Goal: Task Accomplishment & Management: Manage account settings

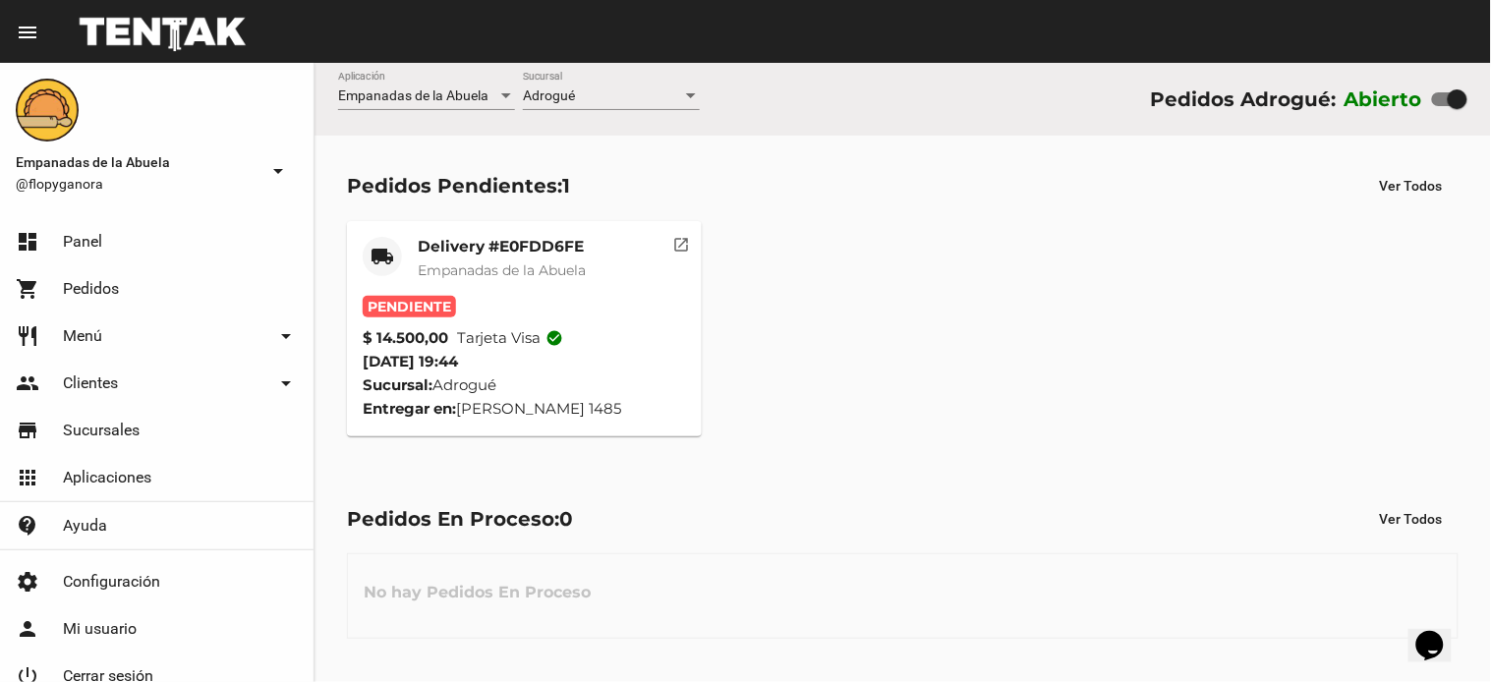
click at [533, 246] on mat-card-title "Delivery #E0FDD6FE" at bounding box center [502, 247] width 168 height 20
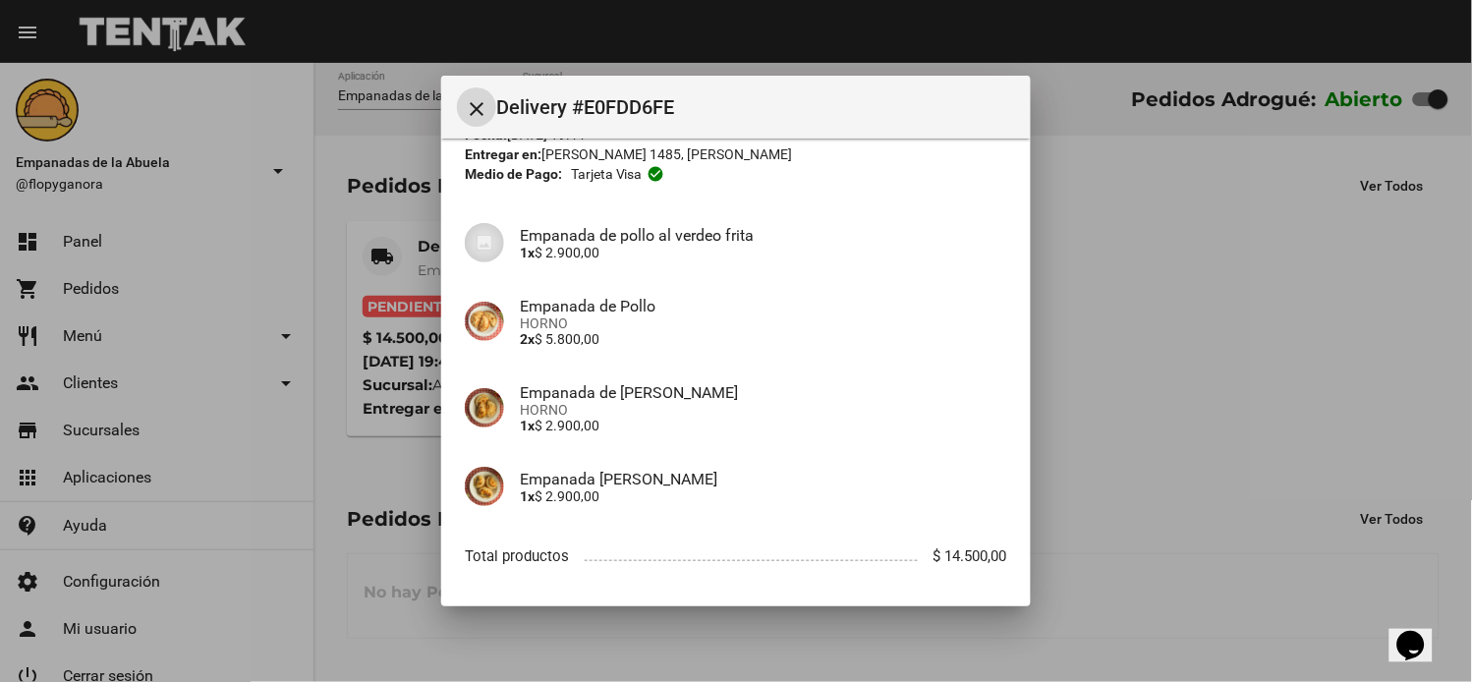
scroll to position [190, 0]
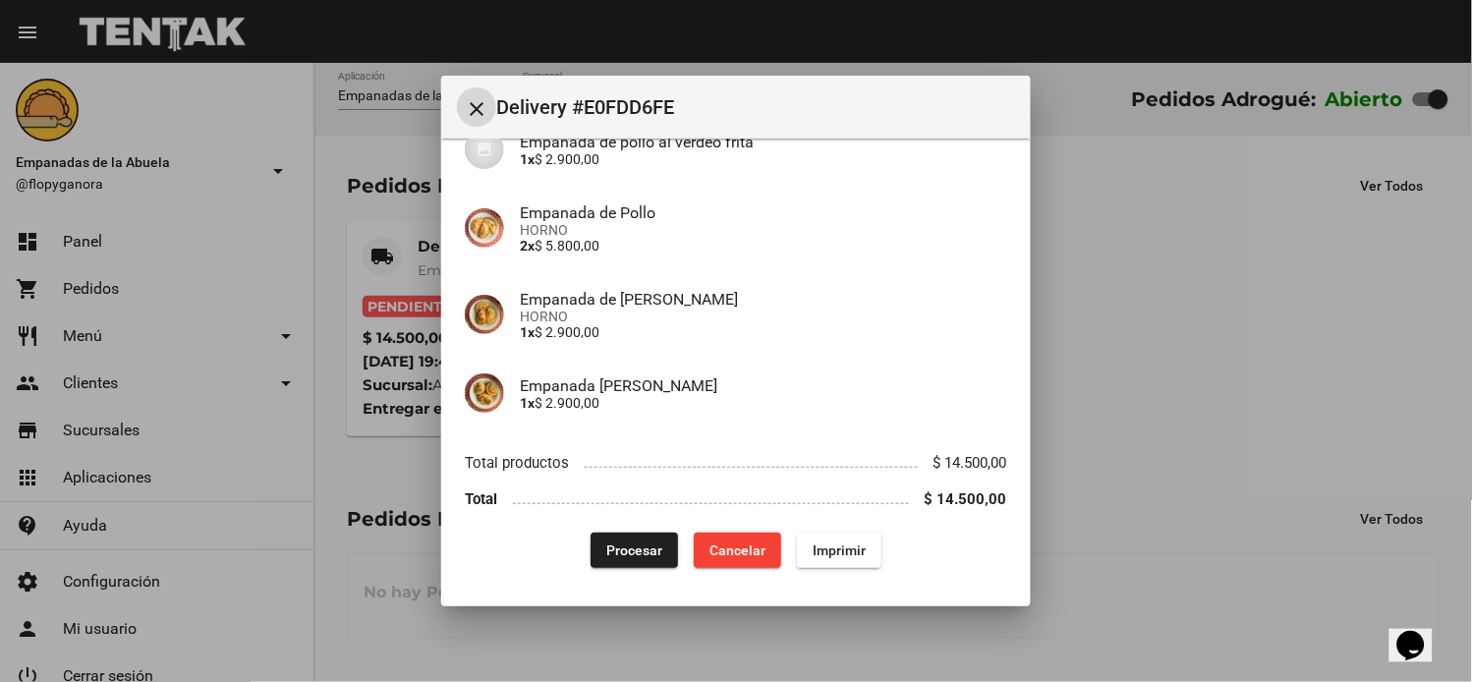
click at [843, 554] on span "Imprimir" at bounding box center [839, 551] width 53 height 16
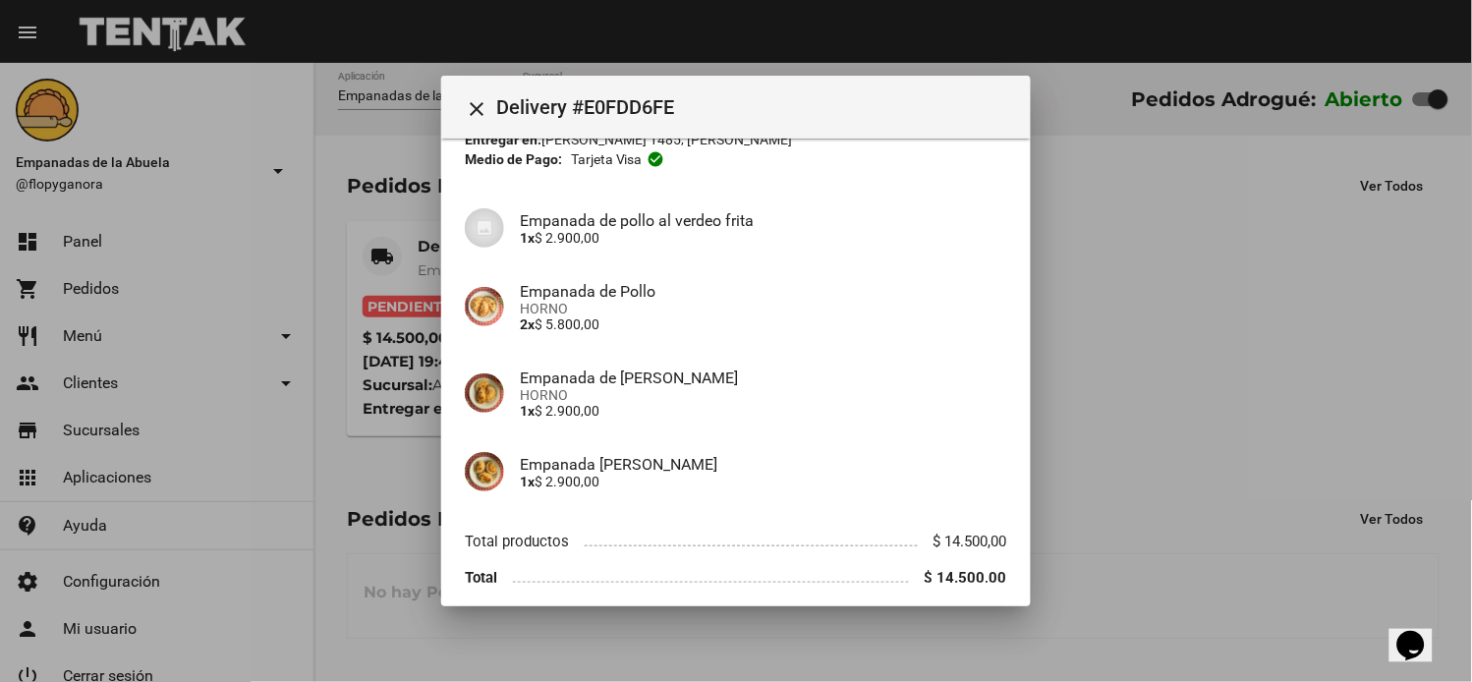
scroll to position [190, 0]
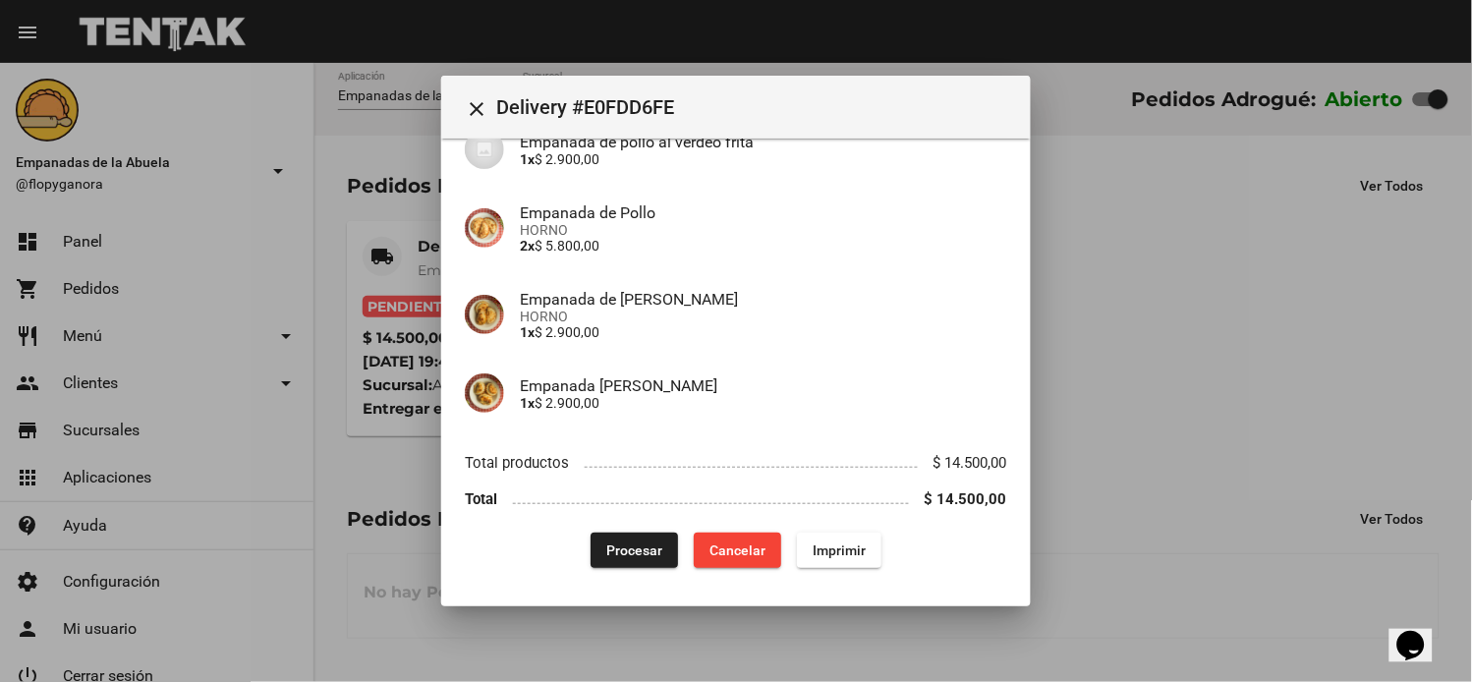
click at [610, 547] on span "Procesar" at bounding box center [634, 551] width 56 height 16
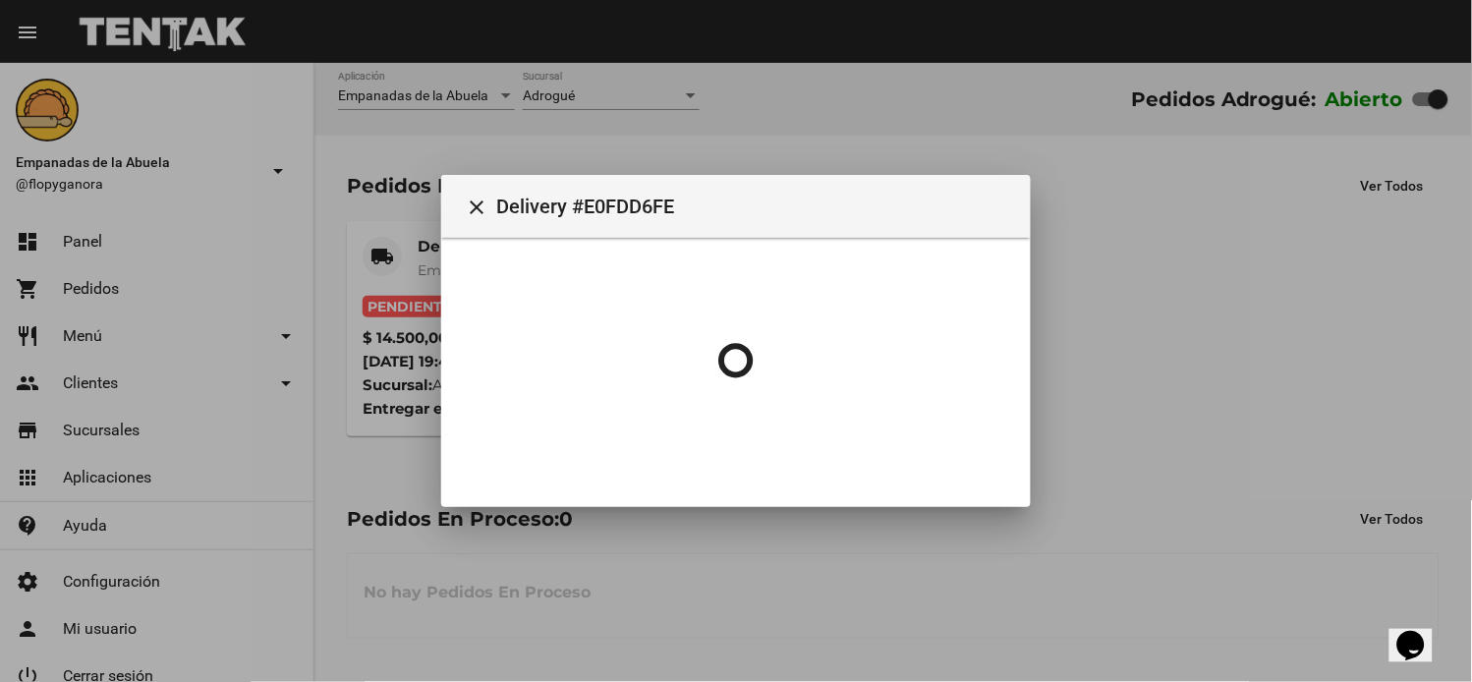
scroll to position [0, 0]
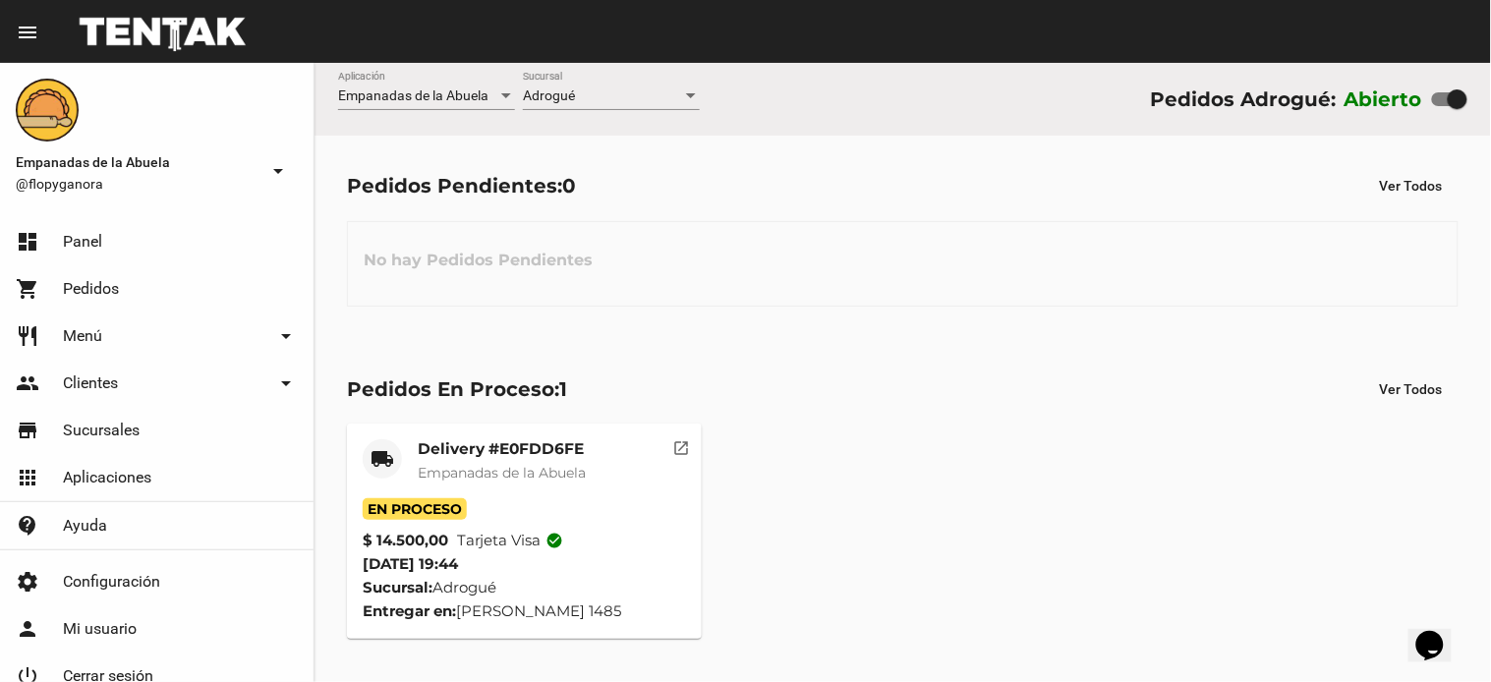
click at [629, 94] on div "Adrogué" at bounding box center [602, 96] width 159 height 16
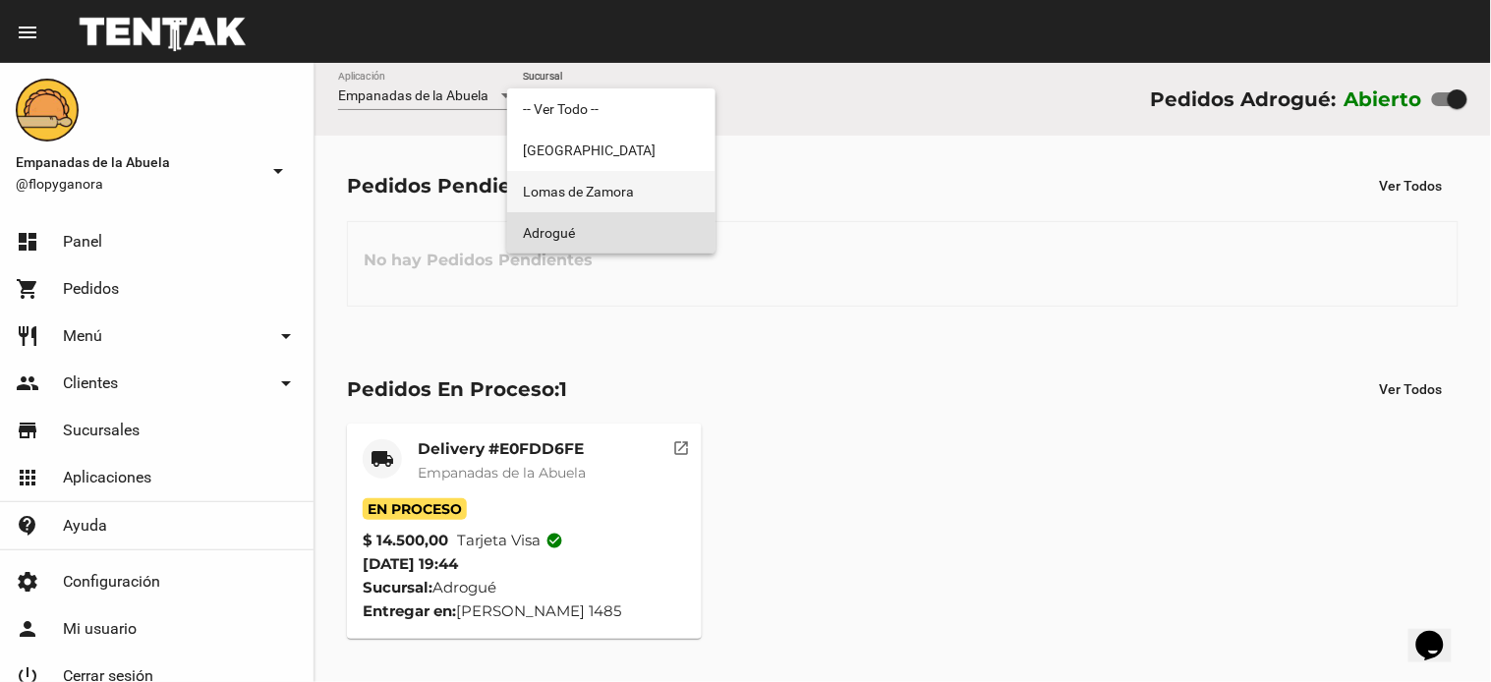
drag, startPoint x: 620, startPoint y: 204, endPoint x: 655, endPoint y: 99, distance: 110.7
click at [620, 206] on span "Lomas de Zamora" at bounding box center [611, 191] width 177 height 41
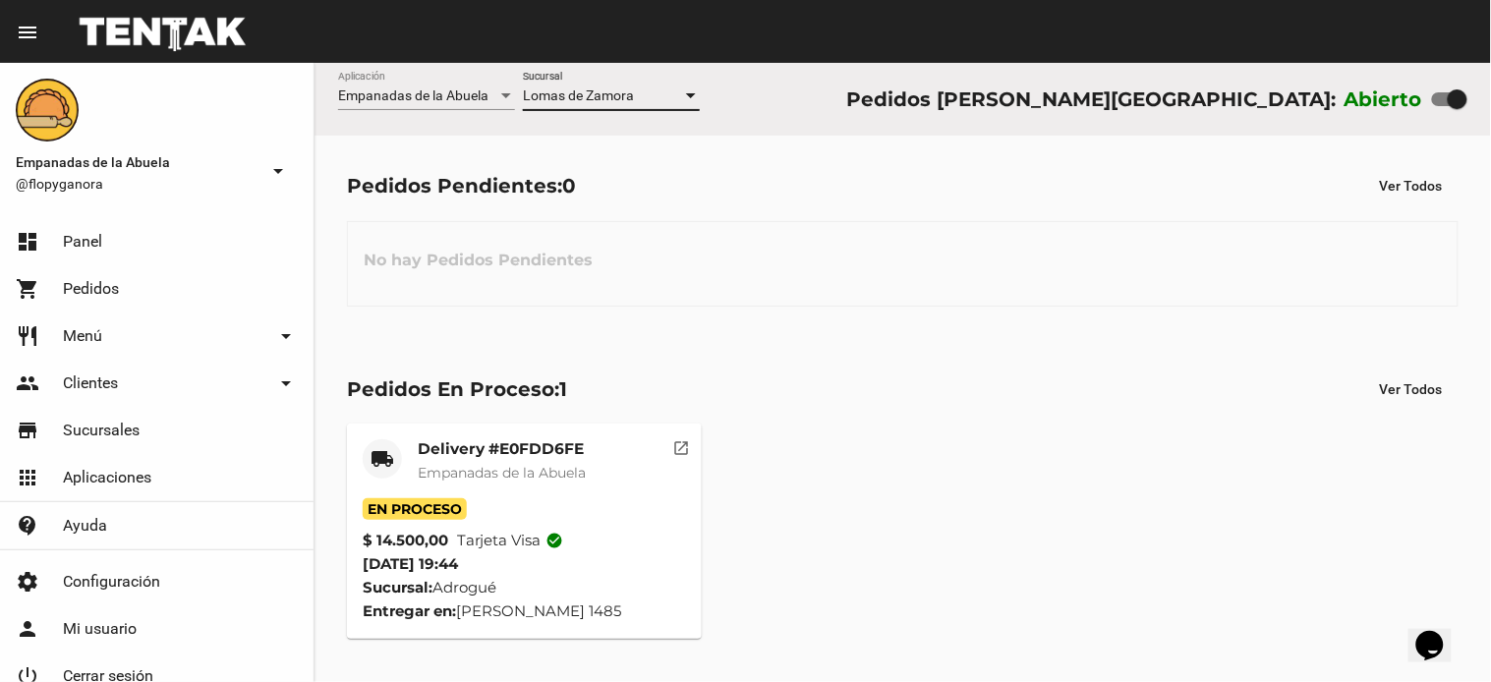
click at [655, 95] on div "Lomas de Zamora" at bounding box center [602, 96] width 159 height 16
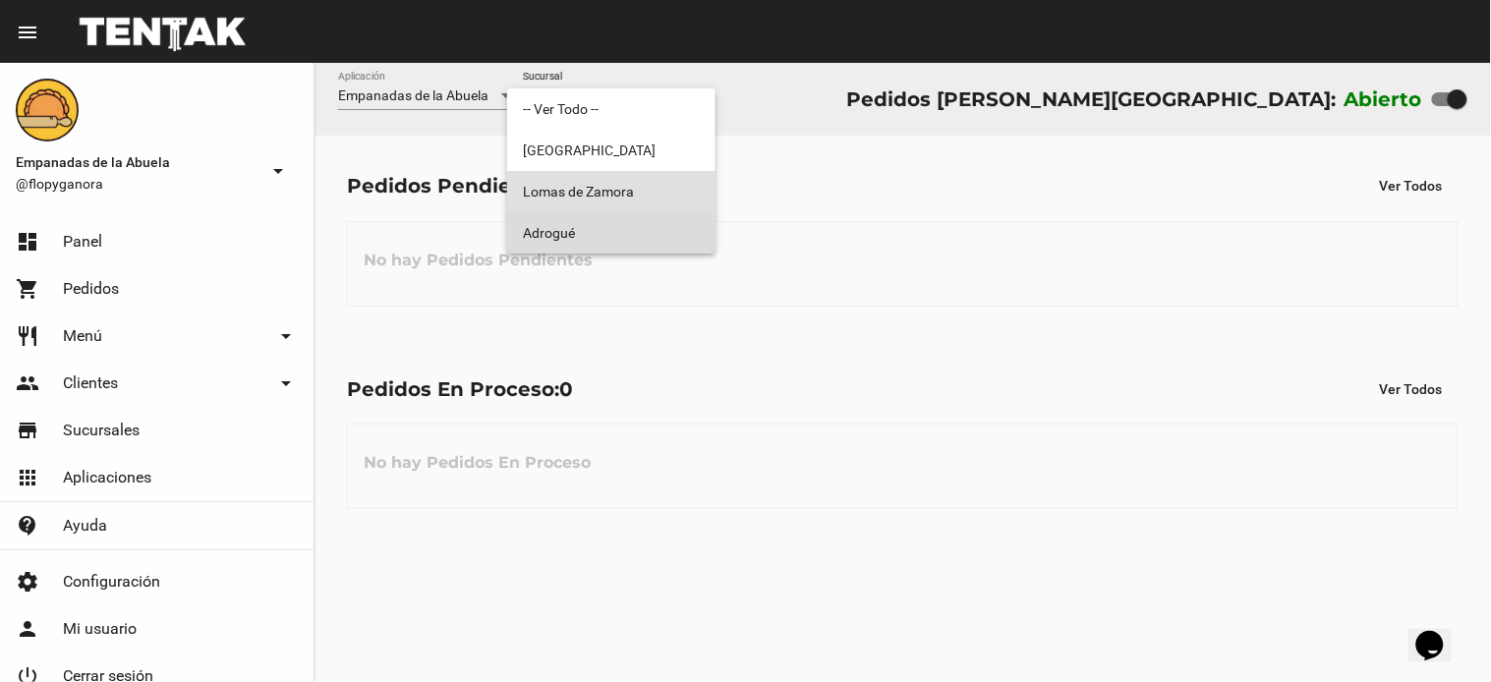
click at [606, 233] on span "Adrogué" at bounding box center [611, 232] width 177 height 41
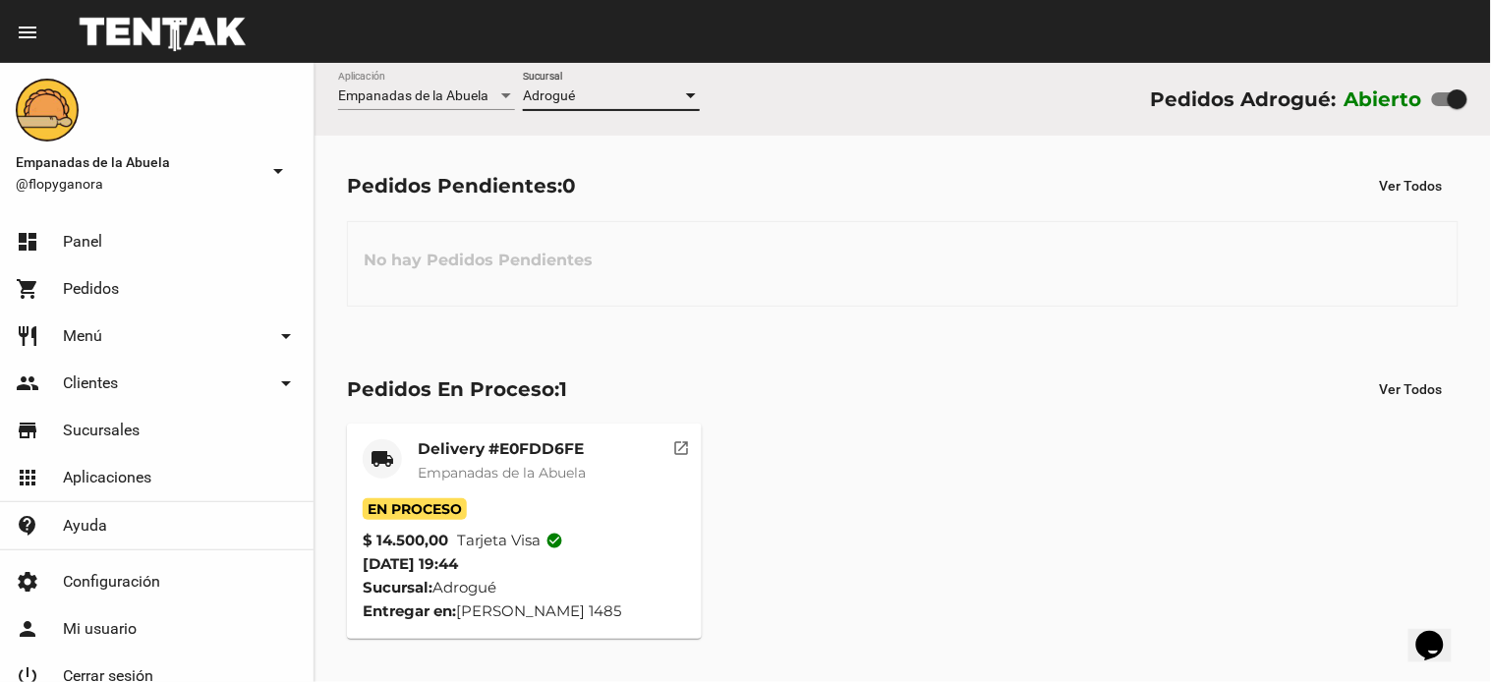
click at [543, 483] on mat-card-subtitle "Empanadas de la Abuela" at bounding box center [502, 473] width 168 height 20
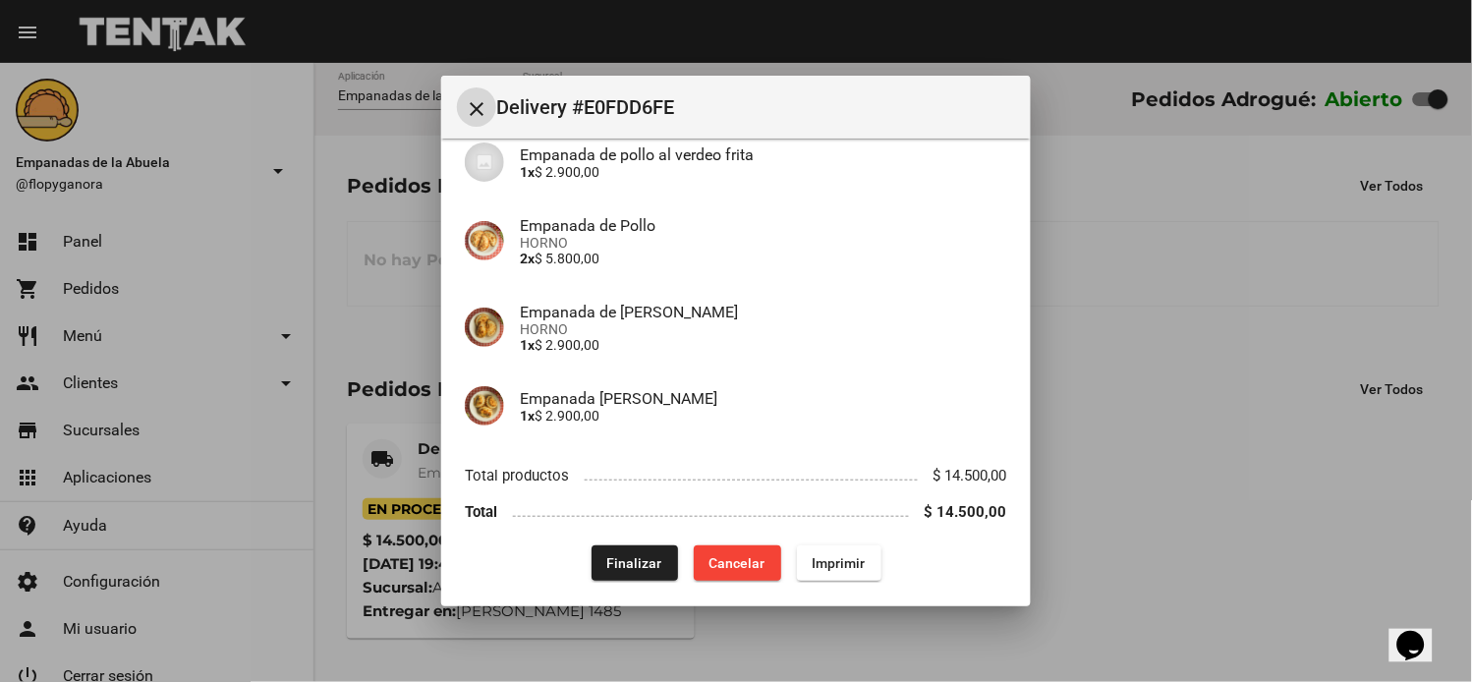
scroll to position [190, 0]
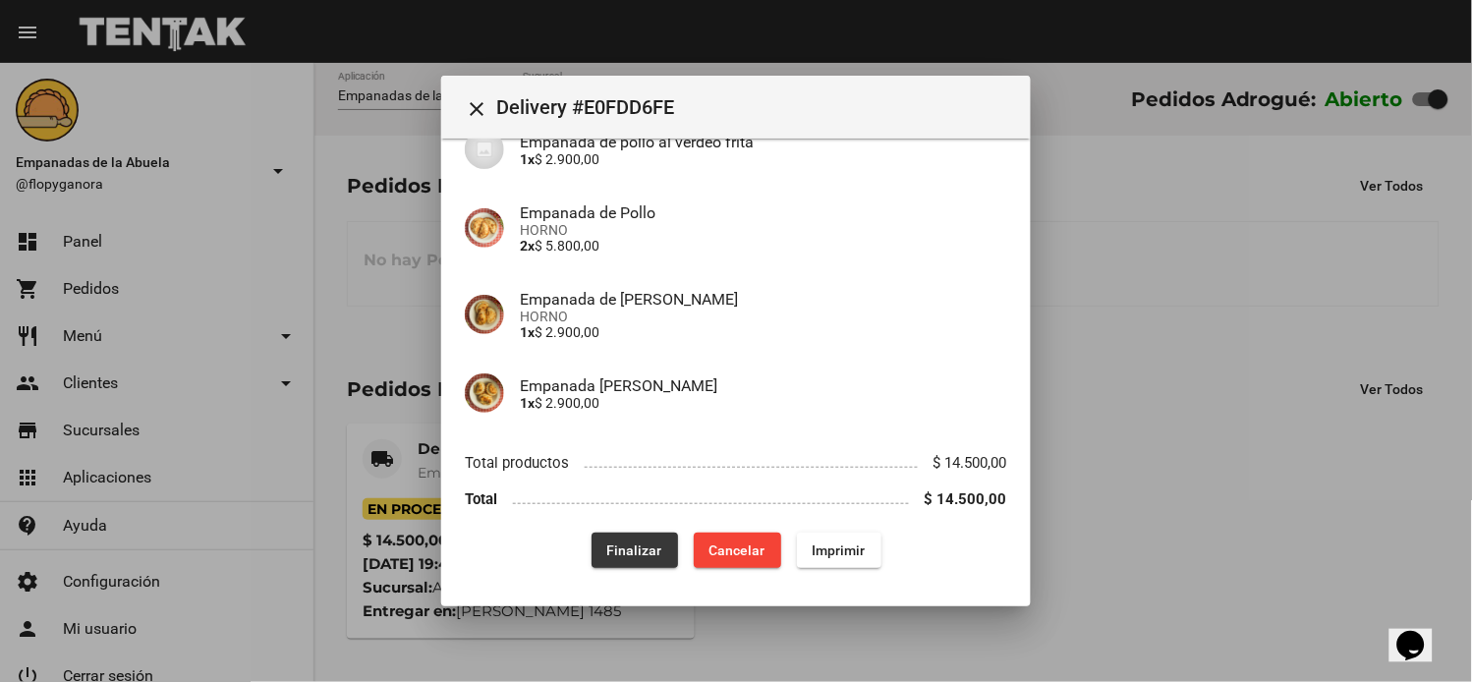
click at [634, 545] on span "Finalizar" at bounding box center [634, 551] width 55 height 16
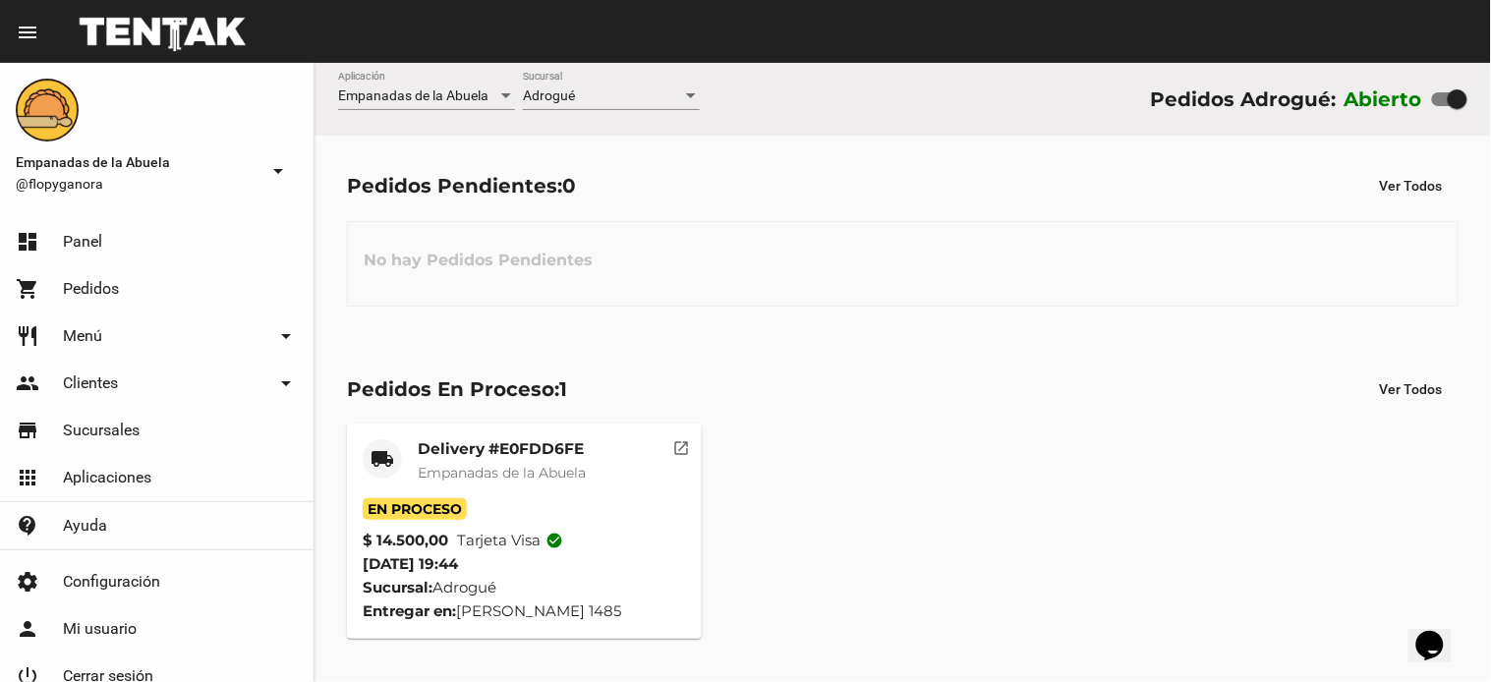
click at [541, 467] on span "Empanadas de la Abuela" at bounding box center [502, 473] width 168 height 18
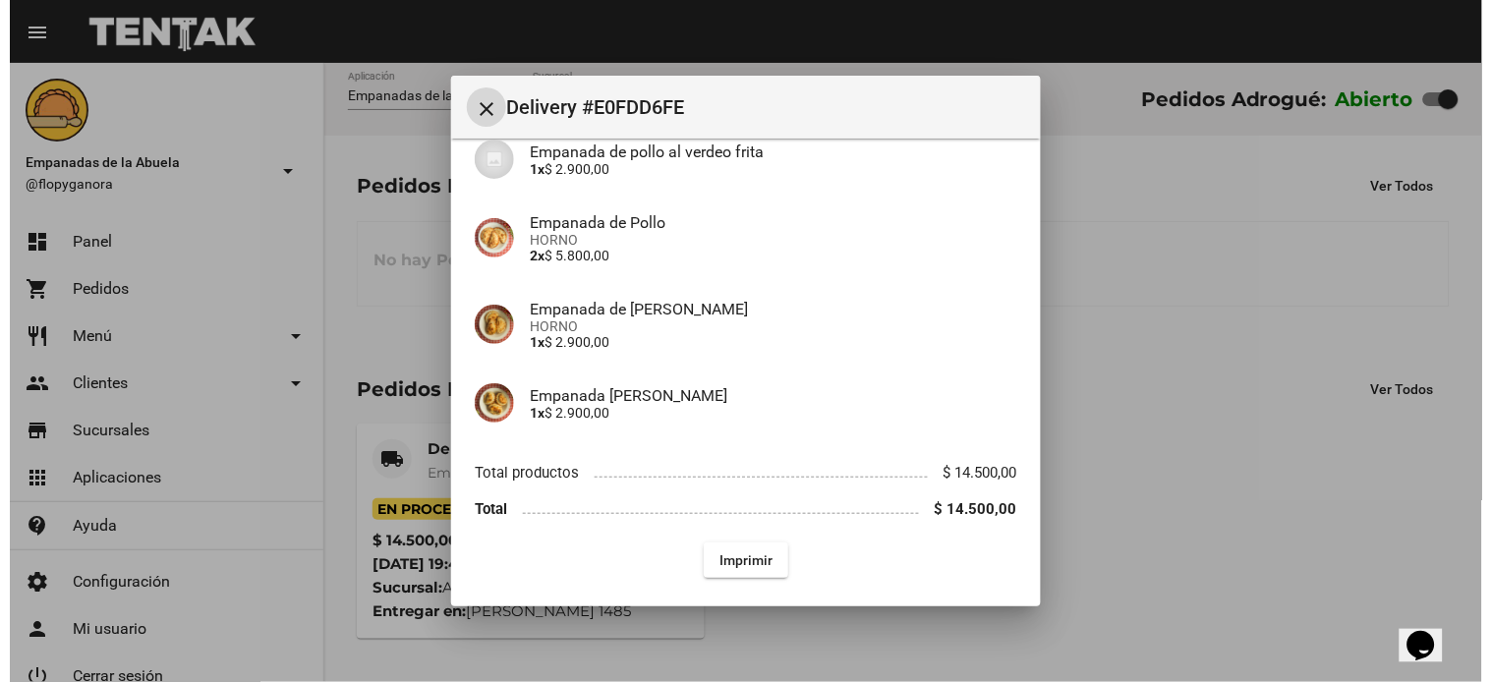
scroll to position [190, 0]
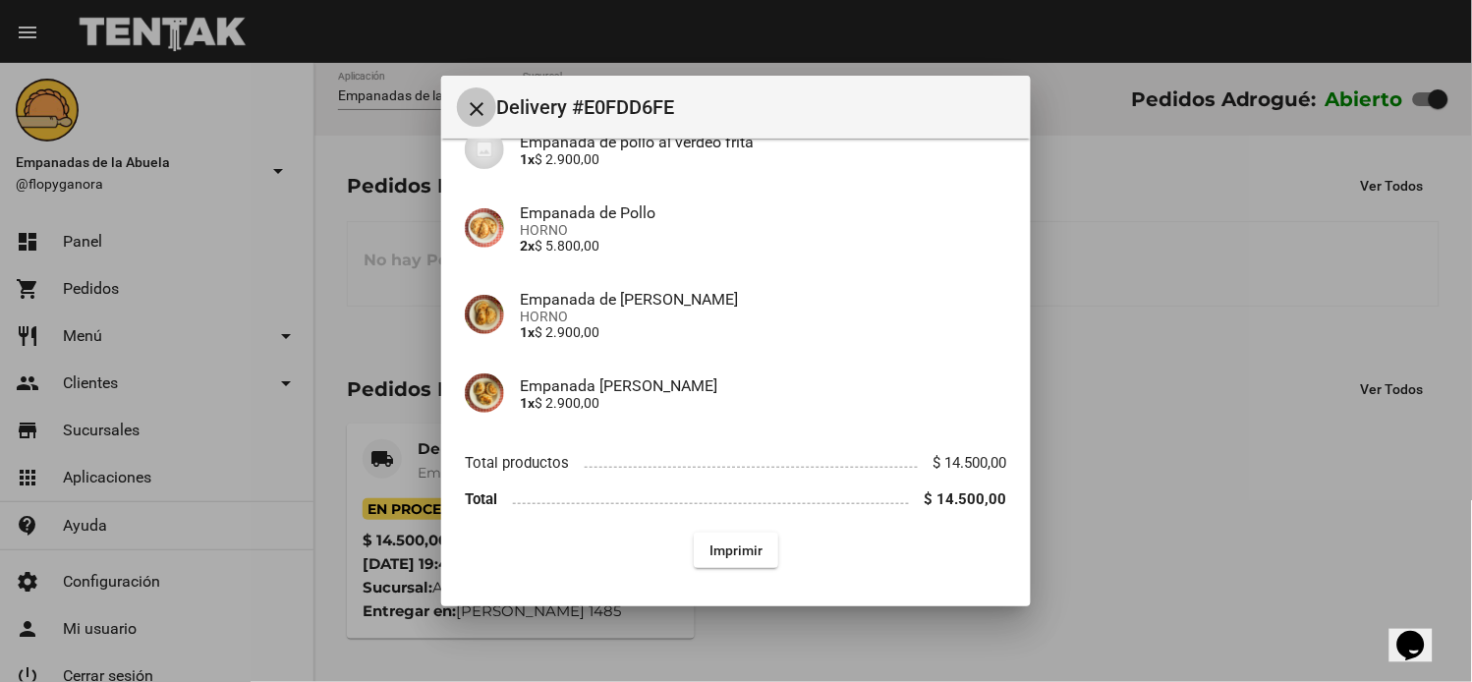
click at [466, 97] on mat-icon "close" at bounding box center [477, 109] width 24 height 24
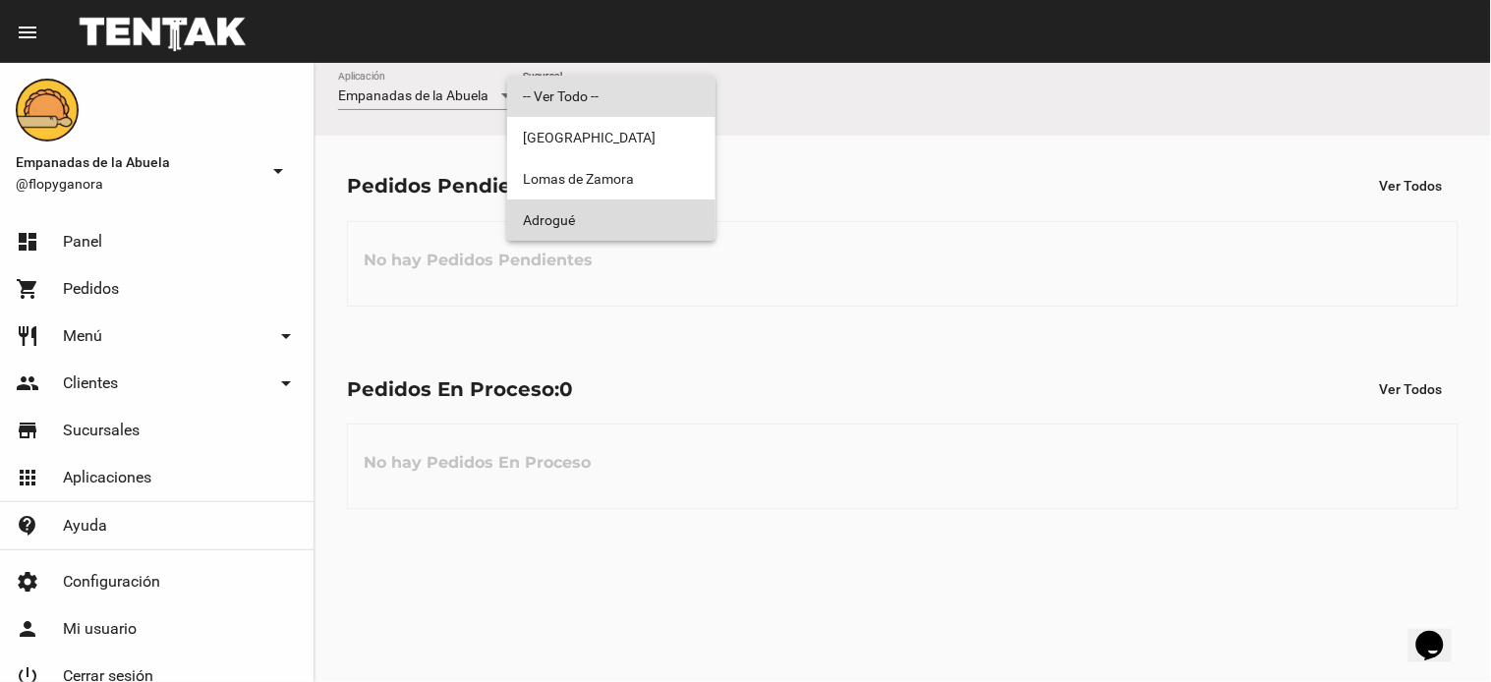
click at [602, 222] on span "Adrogué" at bounding box center [611, 220] width 177 height 41
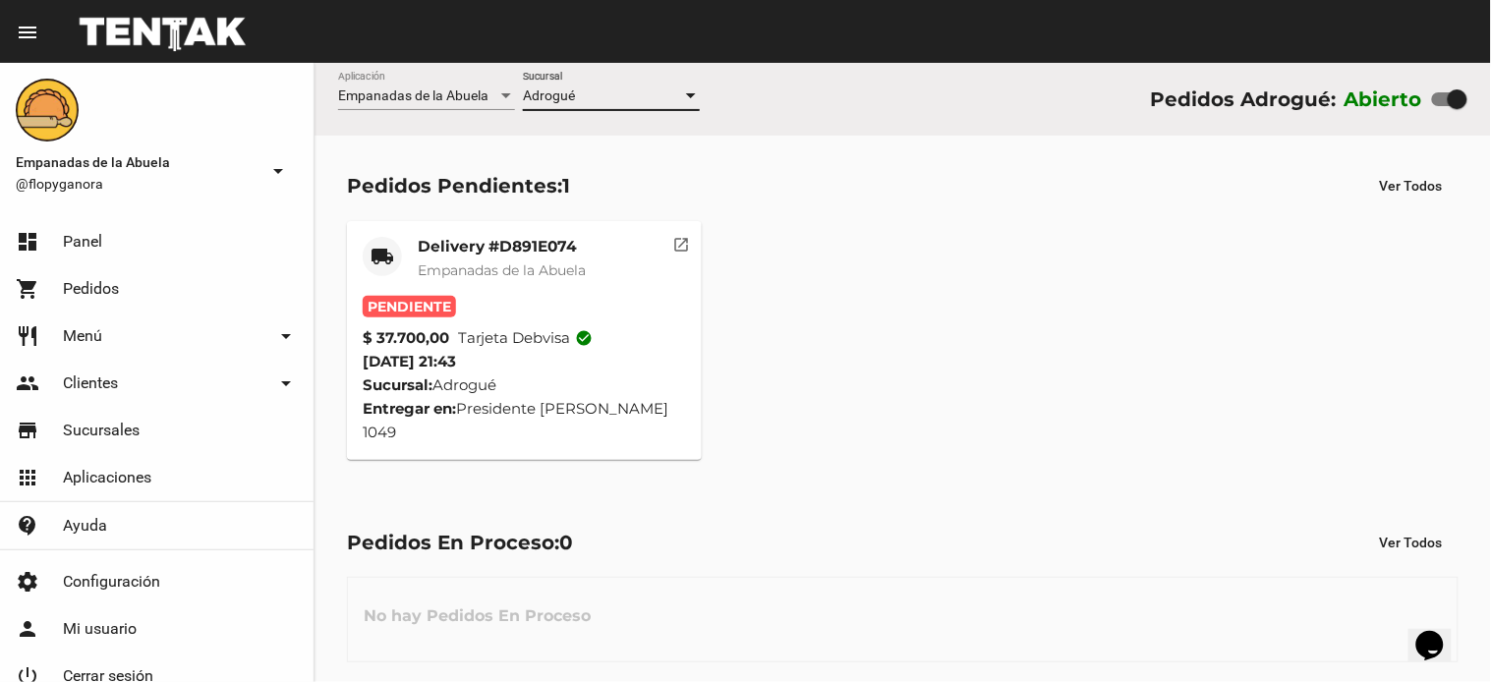
click at [570, 238] on mat-card-title "Delivery #D891E074" at bounding box center [502, 247] width 168 height 20
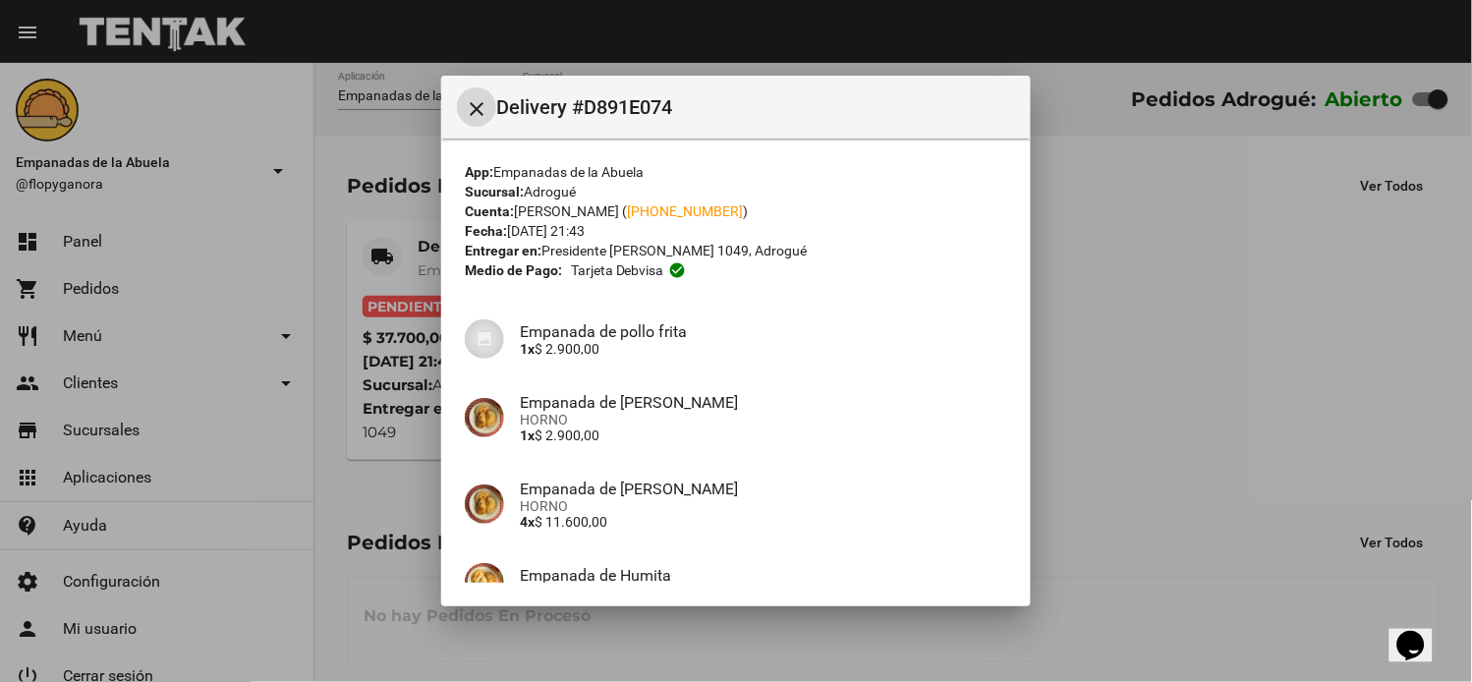
scroll to position [433, 0]
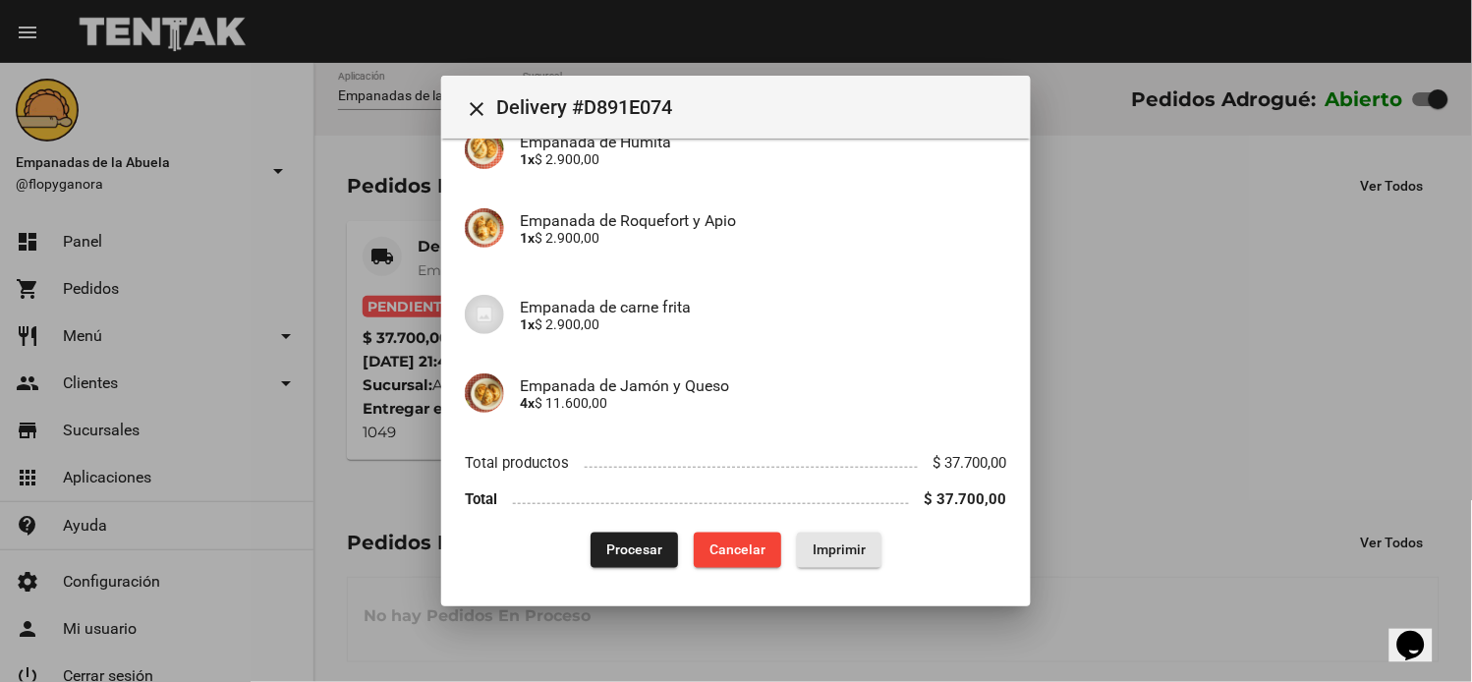
drag, startPoint x: 829, startPoint y: 548, endPoint x: 619, endPoint y: 543, distance: 209.4
click at [830, 548] on span "Imprimir" at bounding box center [839, 551] width 53 height 16
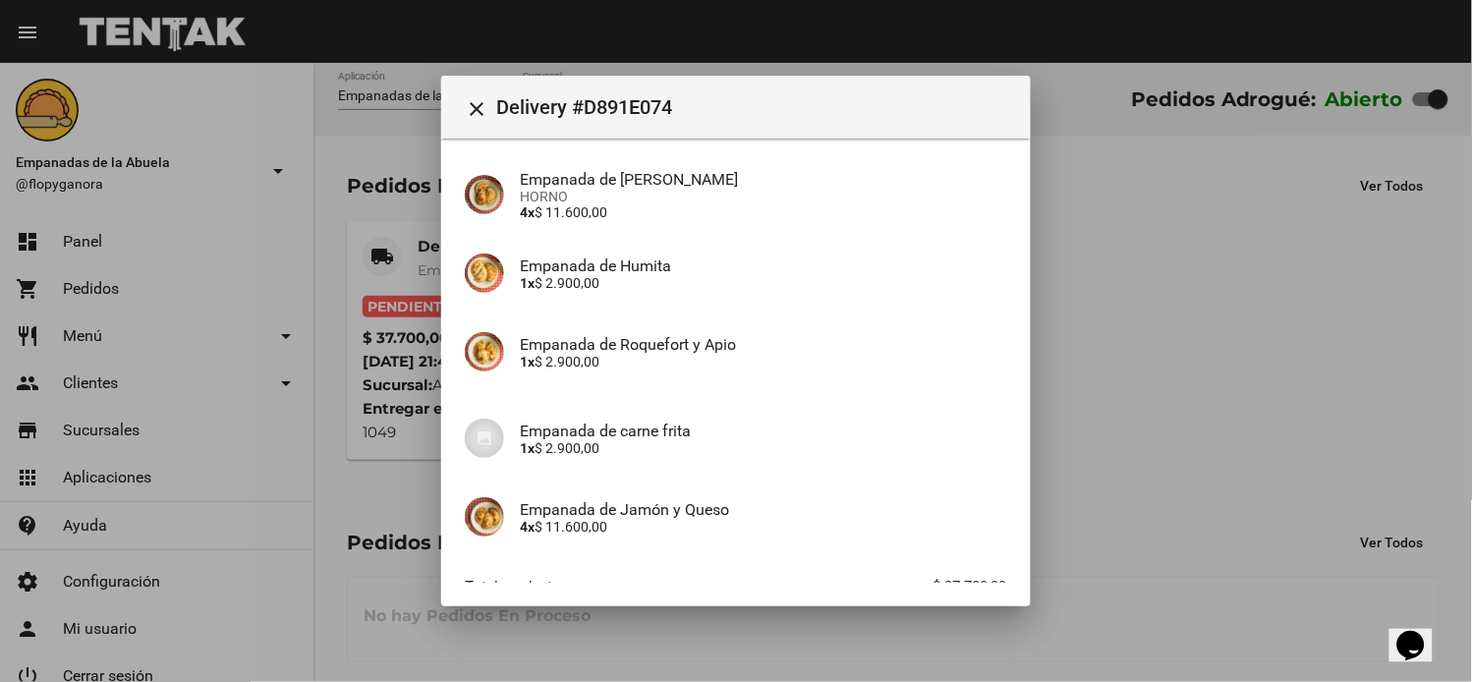
scroll to position [433, 0]
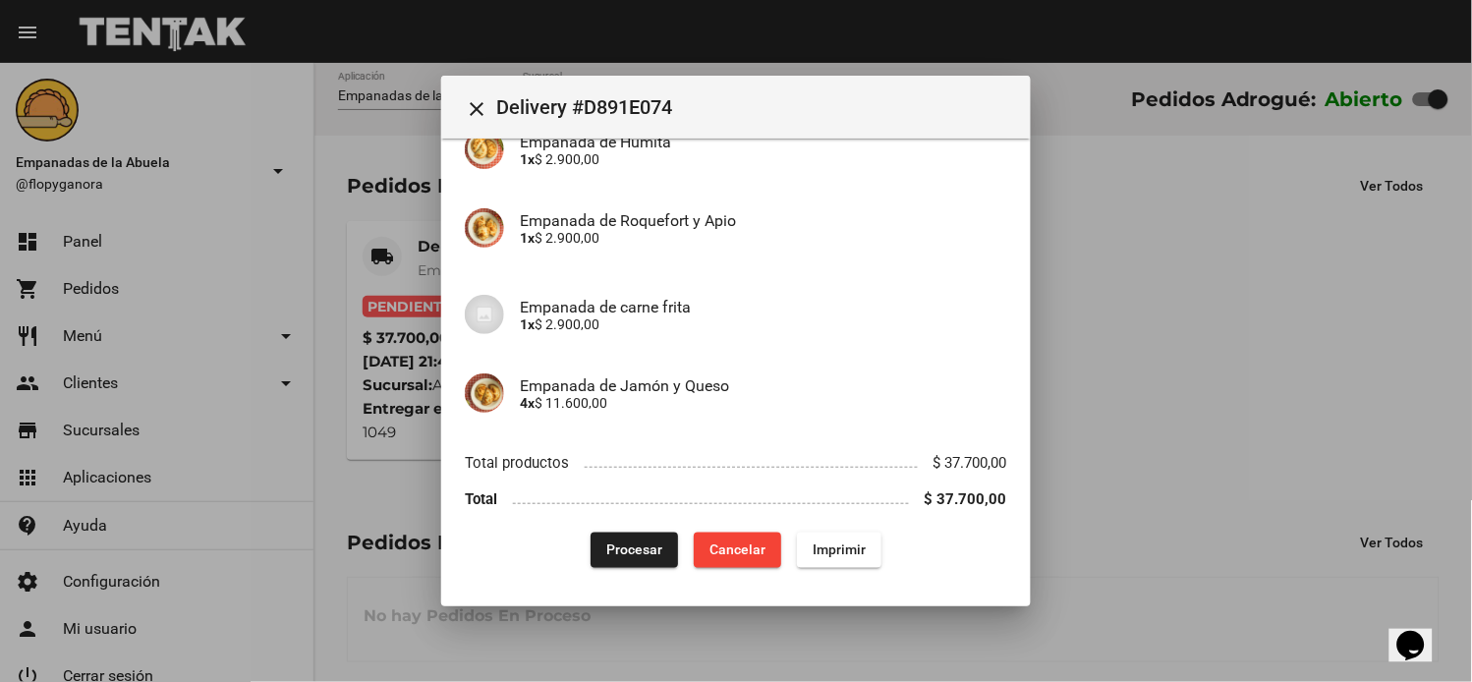
drag, startPoint x: 600, startPoint y: 532, endPoint x: 606, endPoint y: 552, distance: 21.5
click at [600, 537] on button "Procesar" at bounding box center [634, 550] width 87 height 35
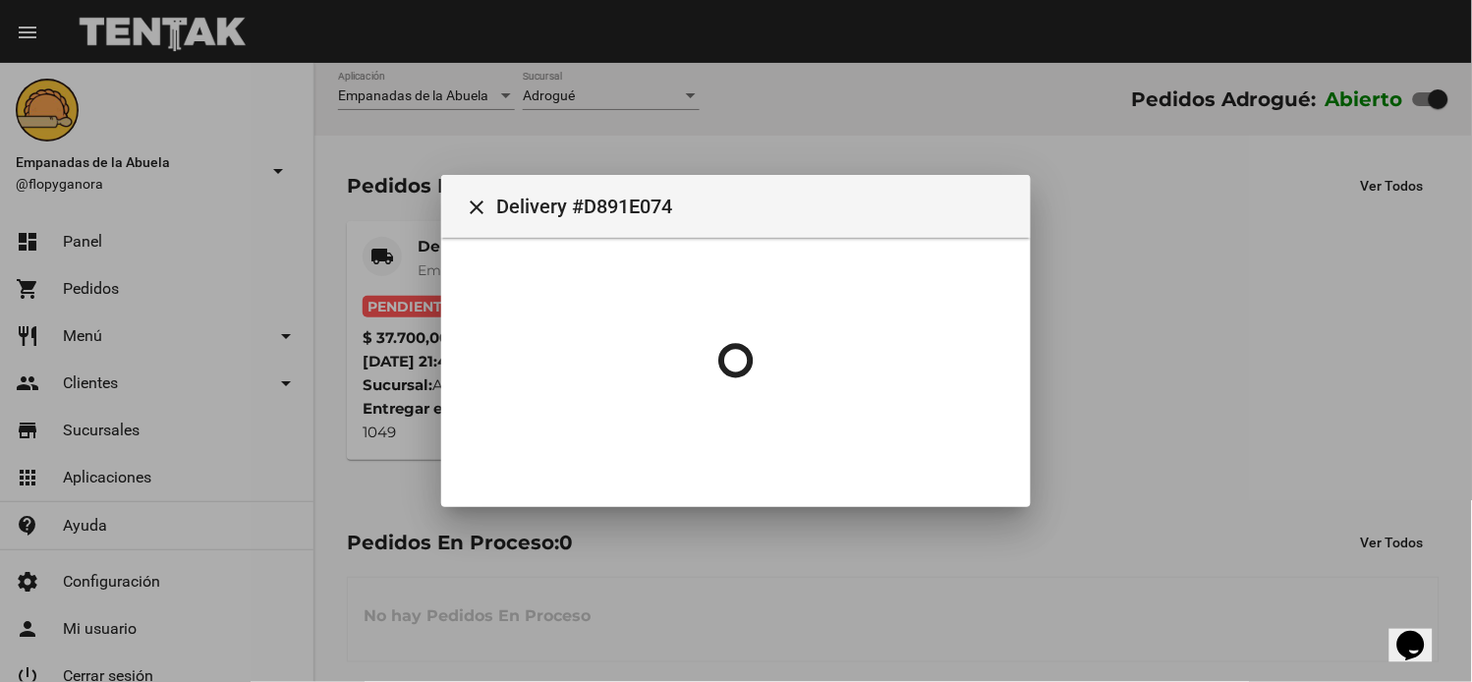
scroll to position [0, 0]
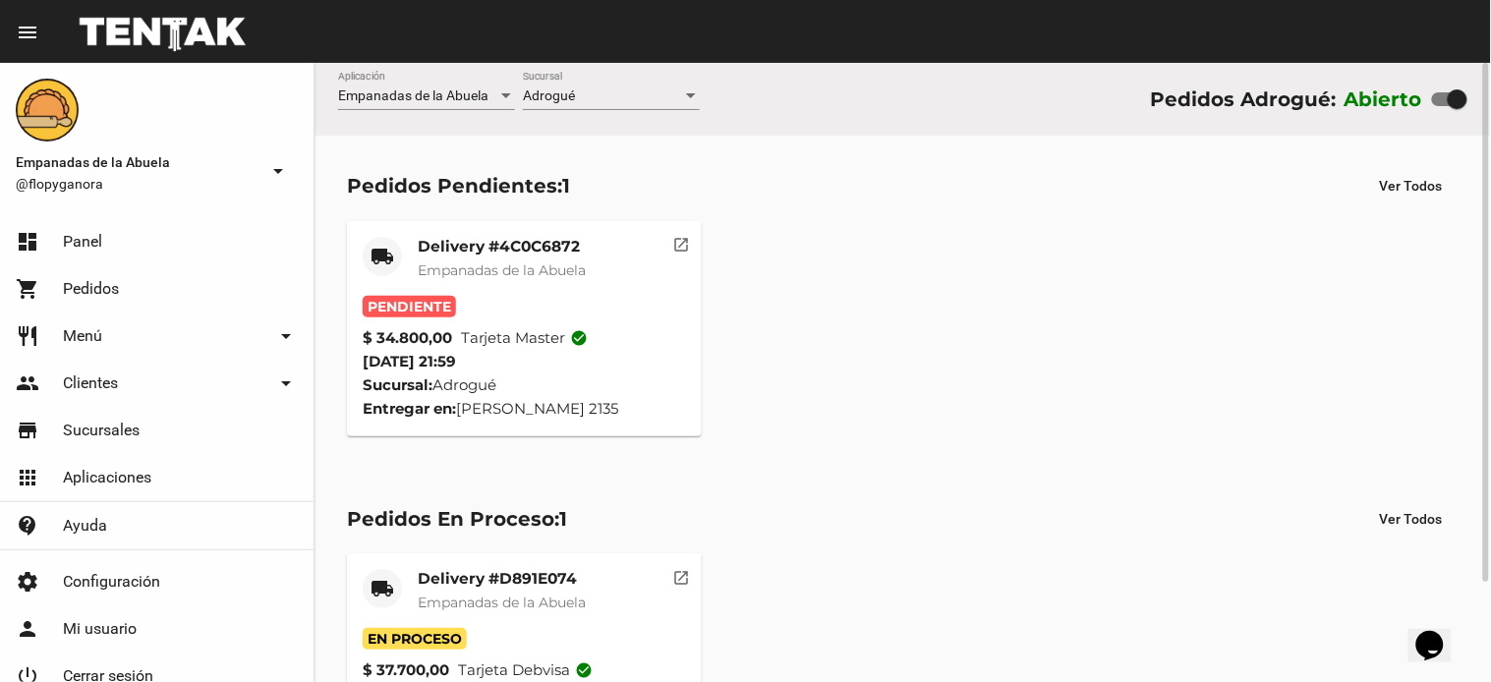
click at [505, 261] on span "Empanadas de la Abuela" at bounding box center [502, 270] width 168 height 18
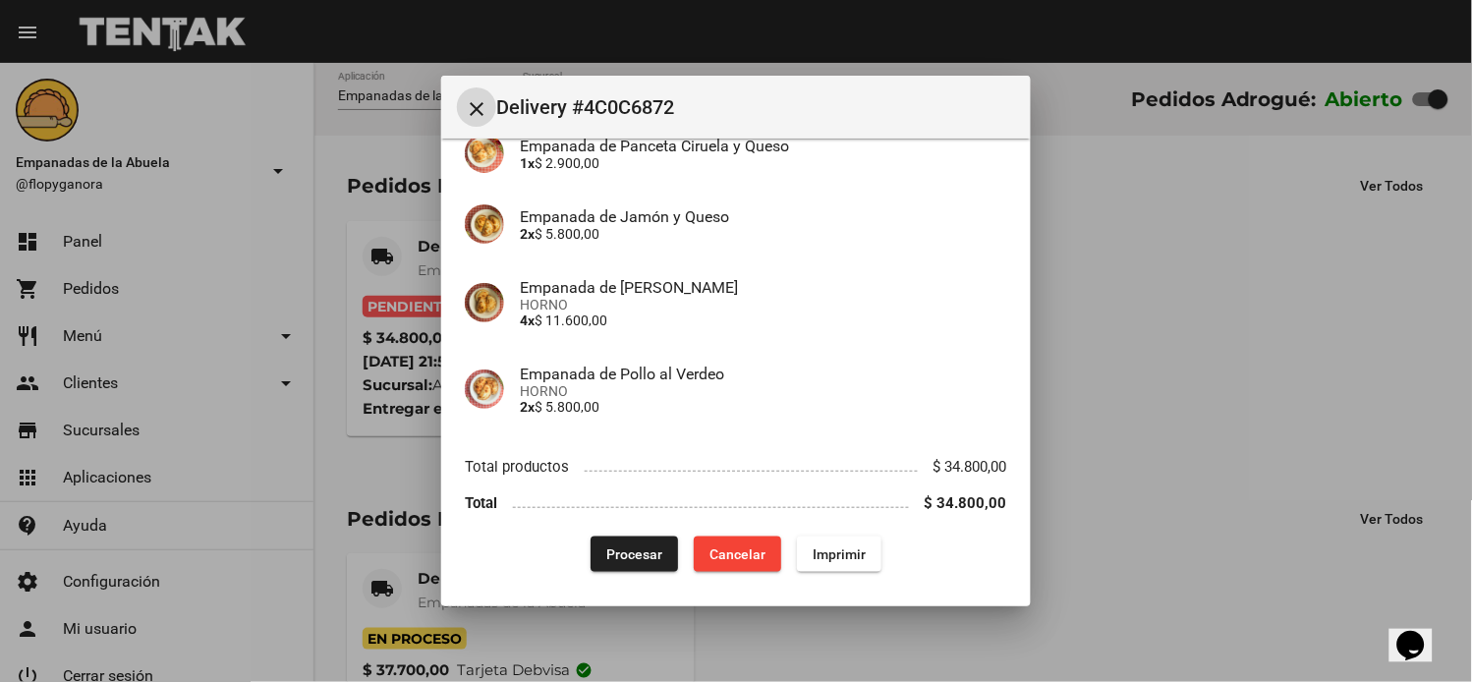
scroll to position [371, 0]
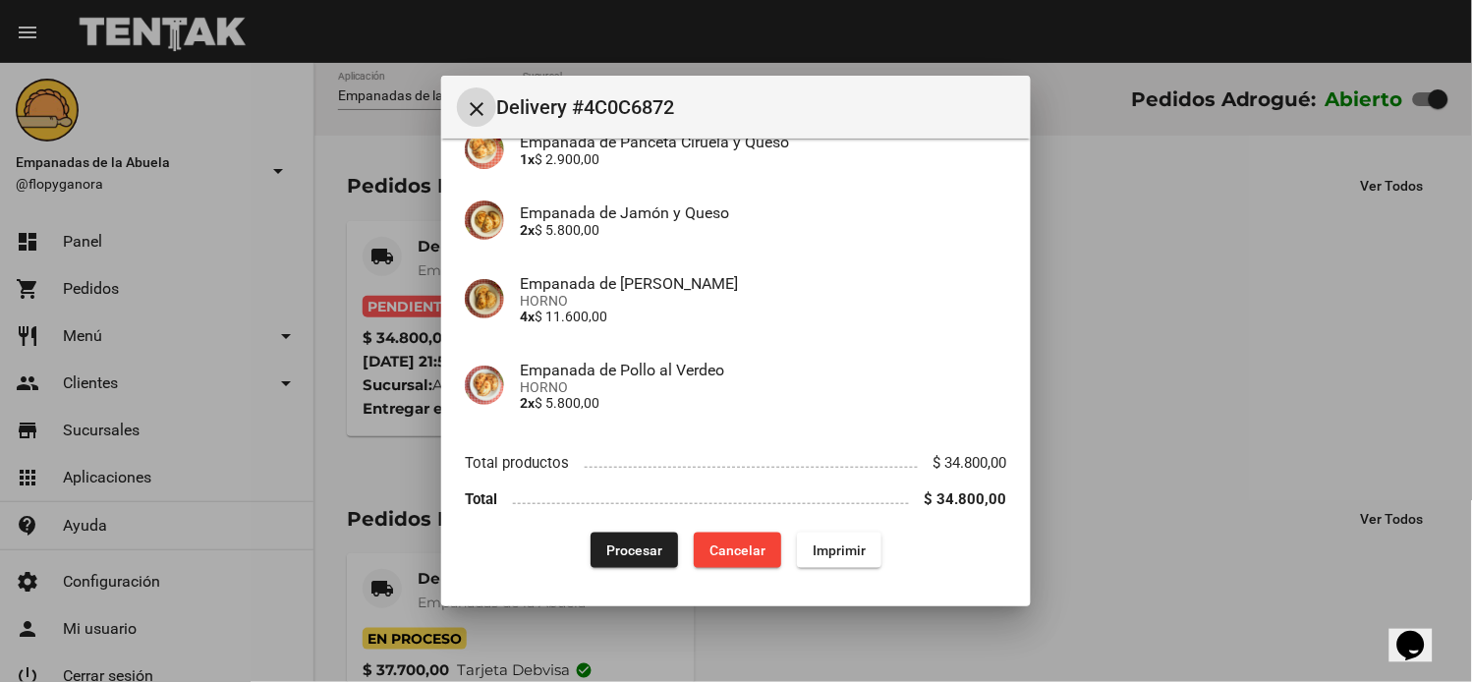
click at [838, 547] on span "Imprimir" at bounding box center [839, 551] width 53 height 16
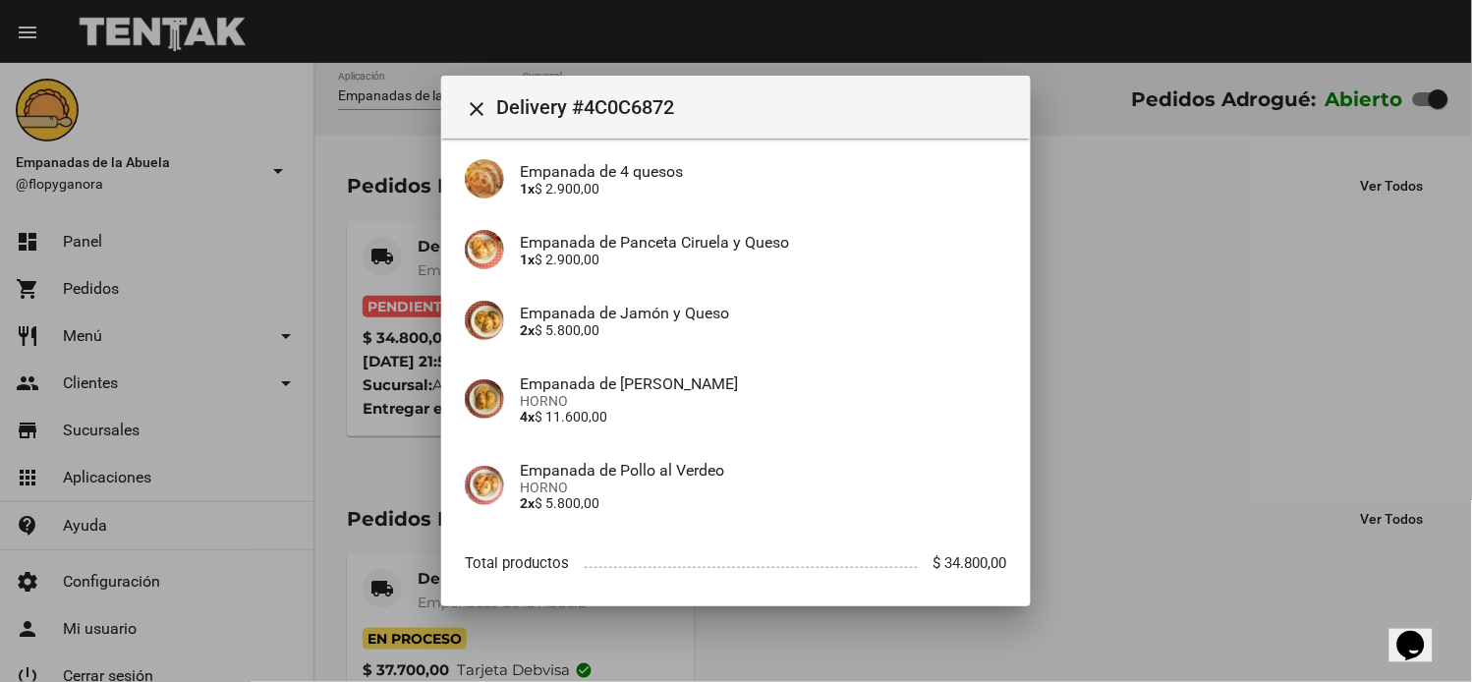
scroll to position [371, 0]
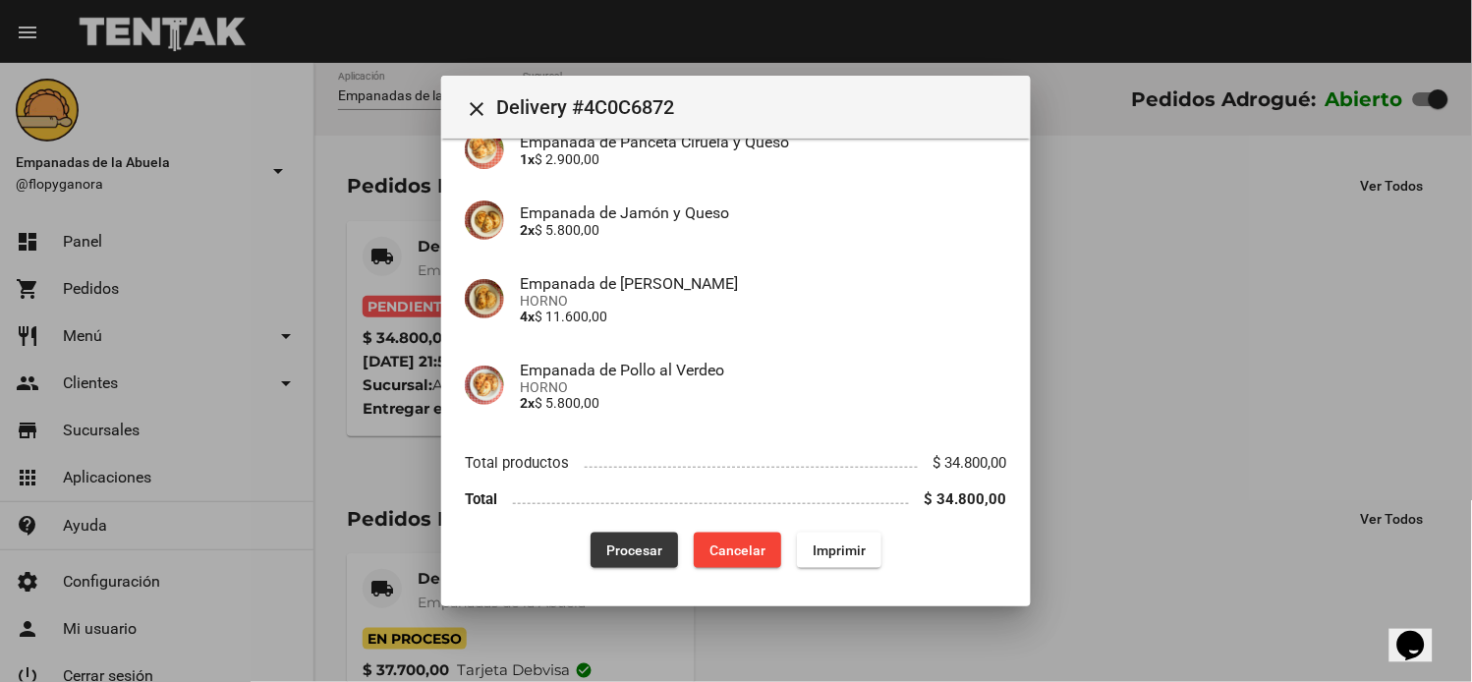
click at [605, 537] on button "Procesar" at bounding box center [634, 550] width 87 height 35
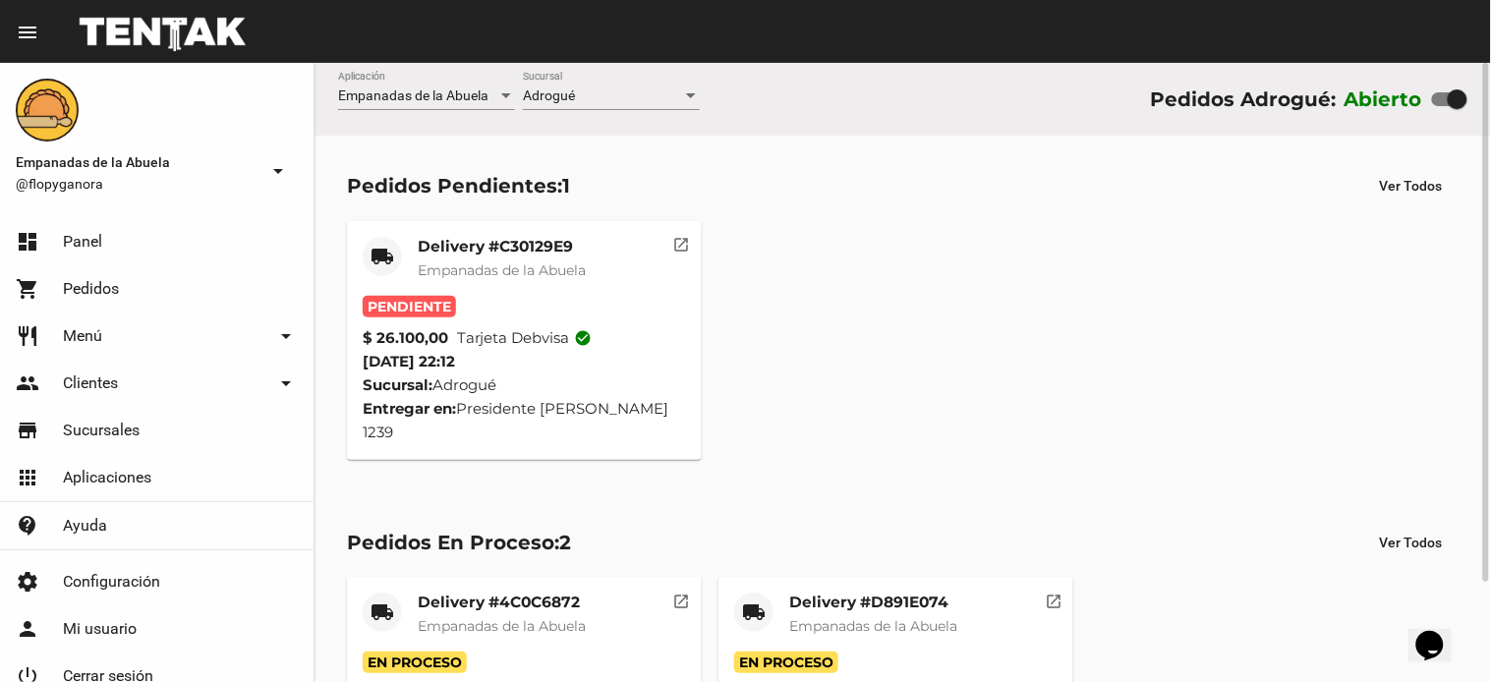
click at [550, 271] on span "Empanadas de la Abuela" at bounding box center [502, 270] width 168 height 18
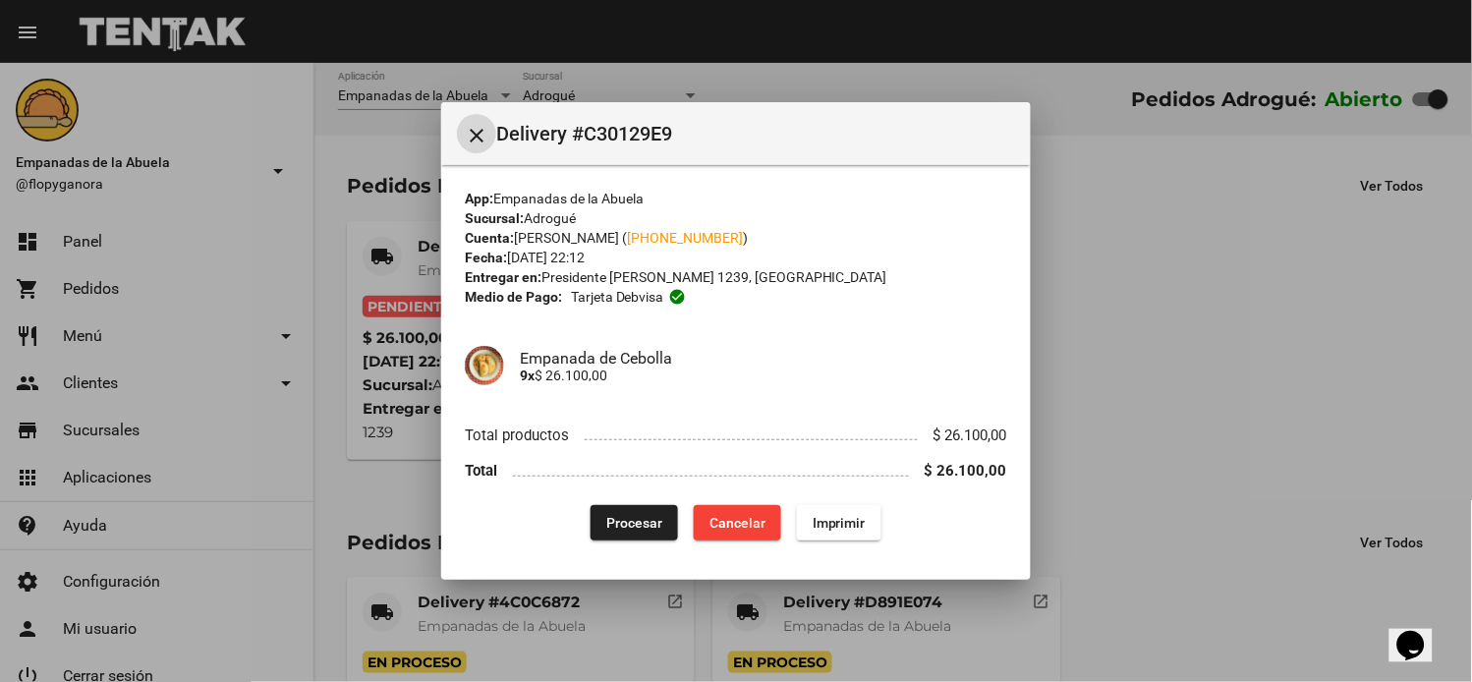
click at [615, 522] on span "Procesar" at bounding box center [634, 523] width 56 height 16
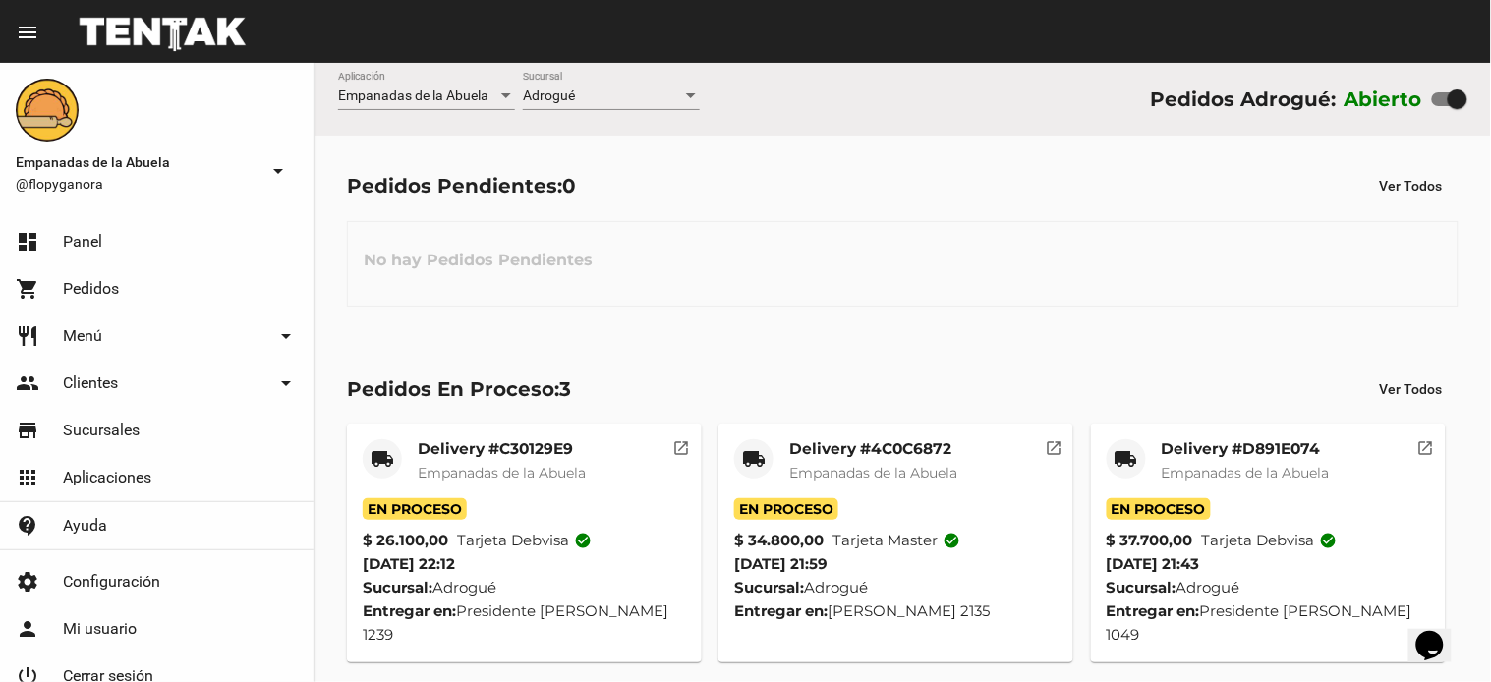
click at [546, 487] on div "Delivery #C30129E9 Empanadas de la Abuela" at bounding box center [502, 468] width 168 height 59
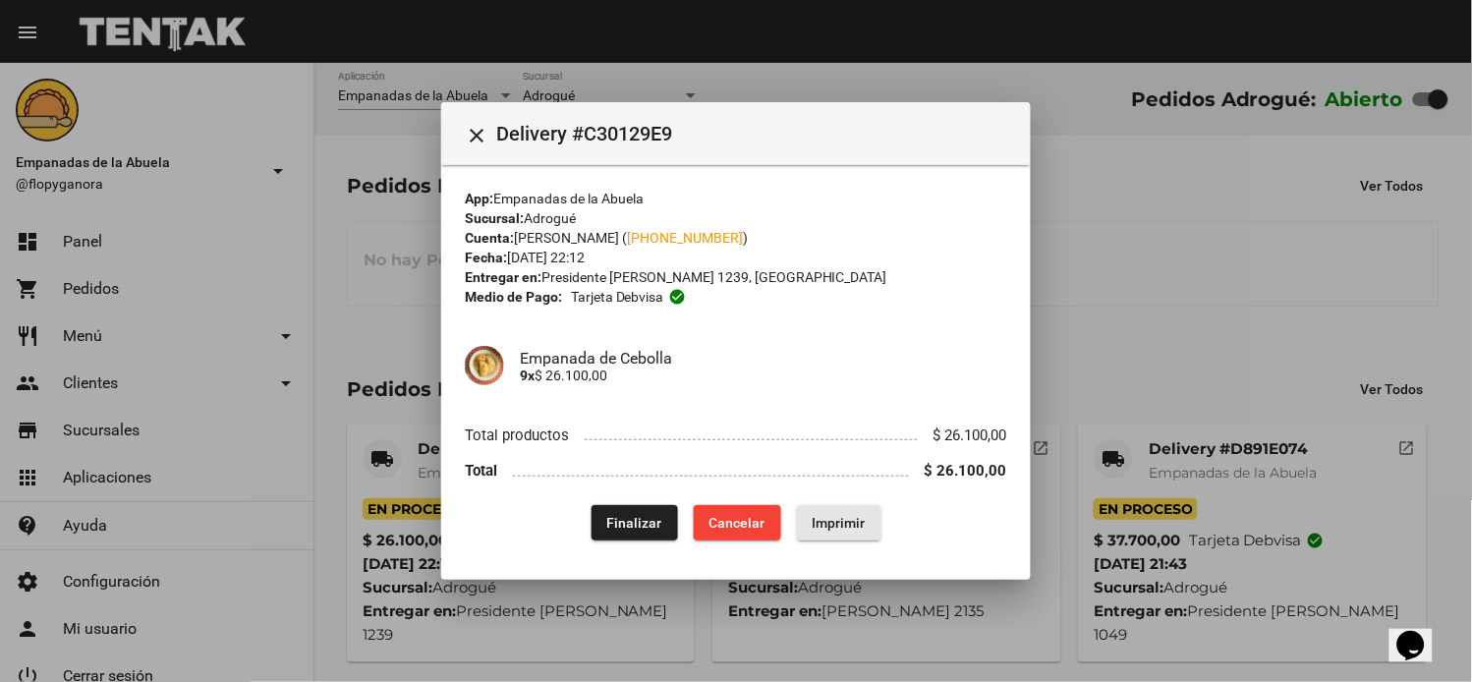
click at [817, 516] on span "Imprimir" at bounding box center [839, 523] width 53 height 16
click at [469, 131] on mat-icon "close" at bounding box center [477, 136] width 24 height 24
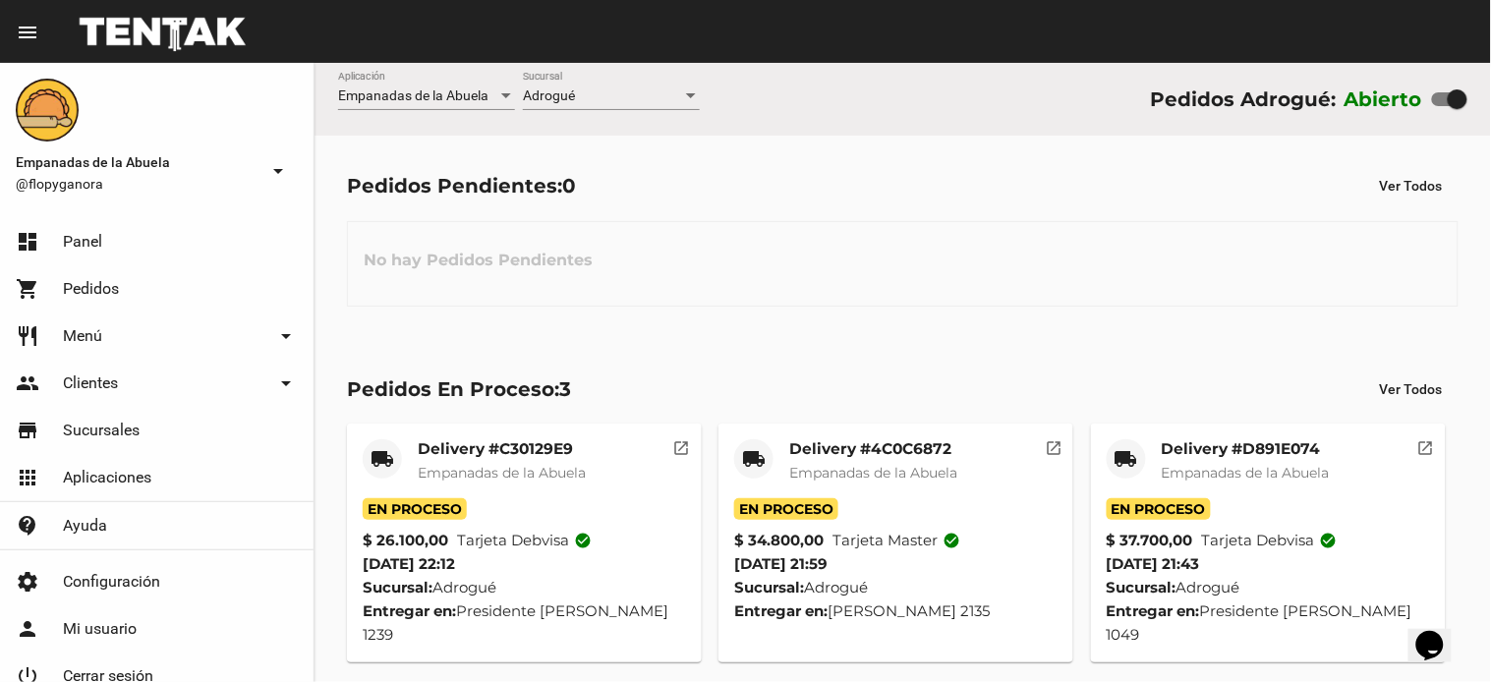
click at [1200, 455] on mat-card-title "Delivery #D891E074" at bounding box center [1246, 449] width 168 height 20
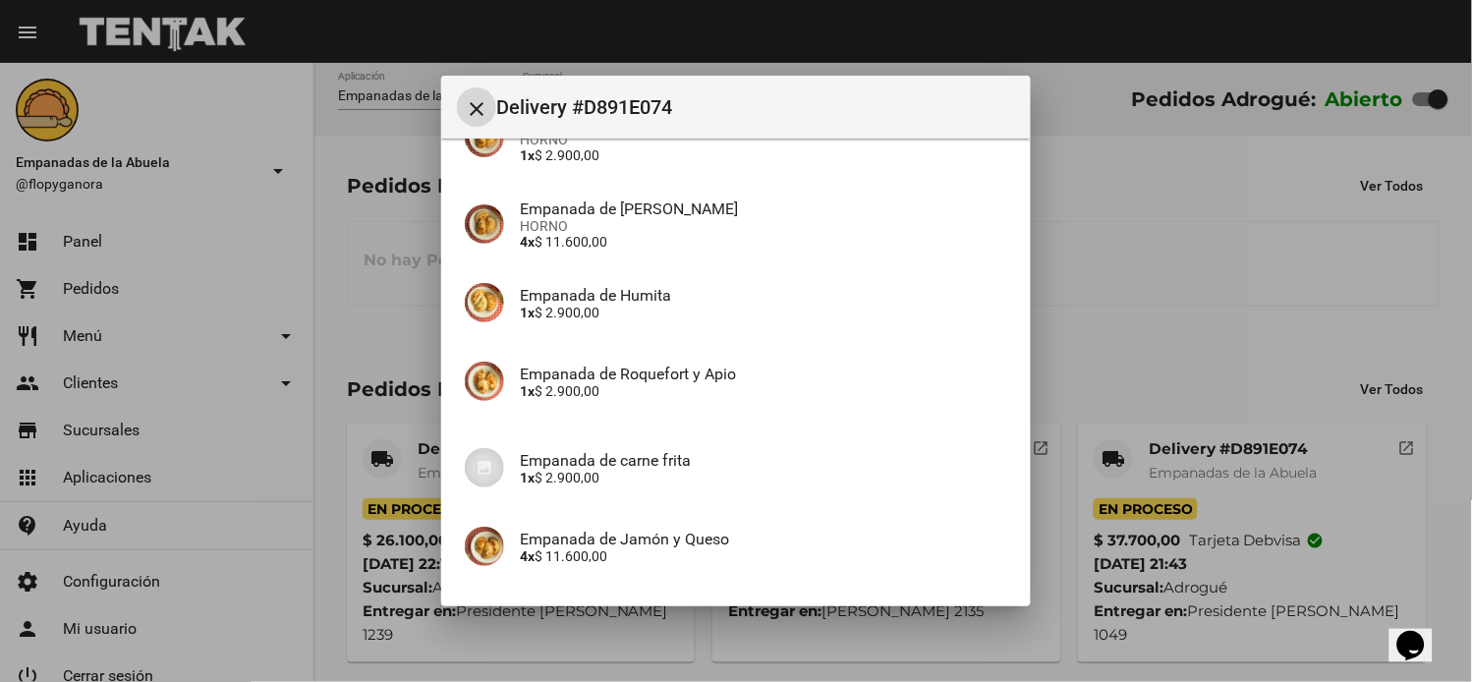
scroll to position [433, 0]
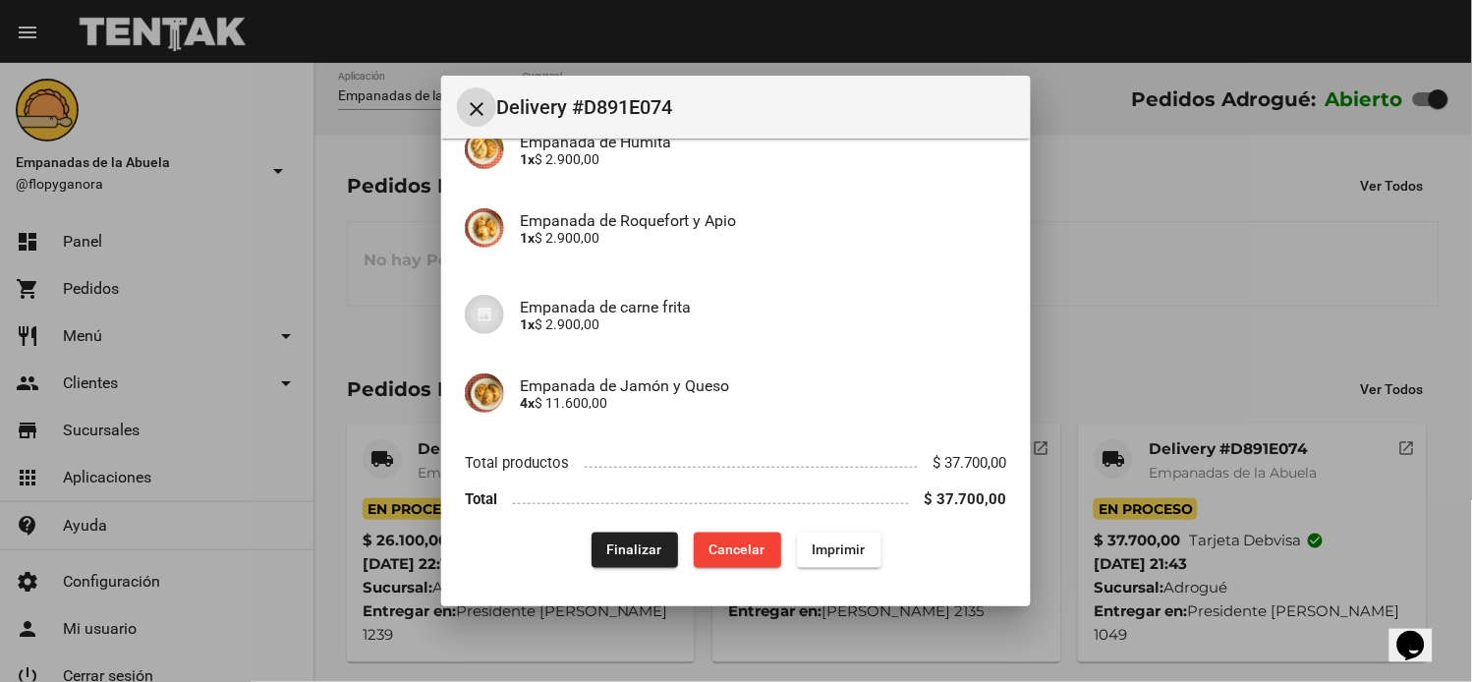
click at [649, 551] on span "Finalizar" at bounding box center [634, 551] width 55 height 16
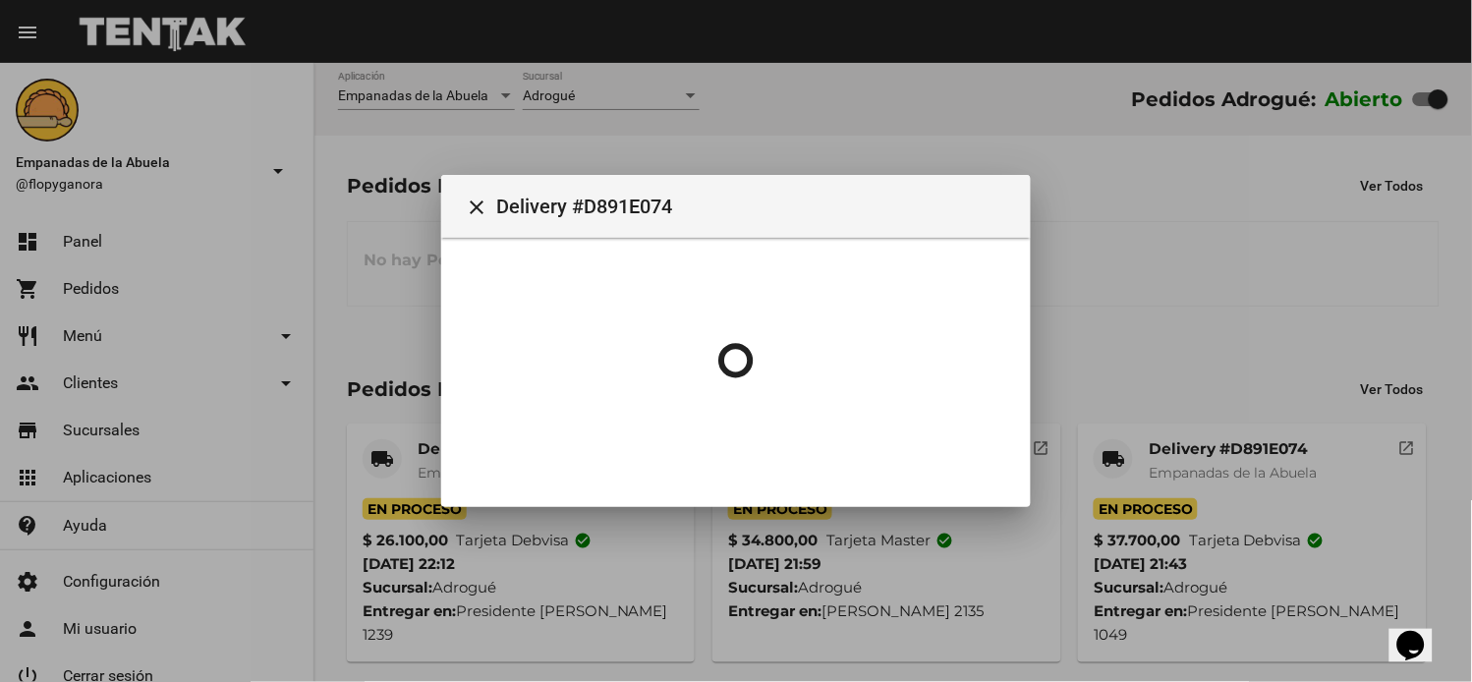
scroll to position [0, 0]
click at [386, 436] on div at bounding box center [736, 341] width 1472 height 682
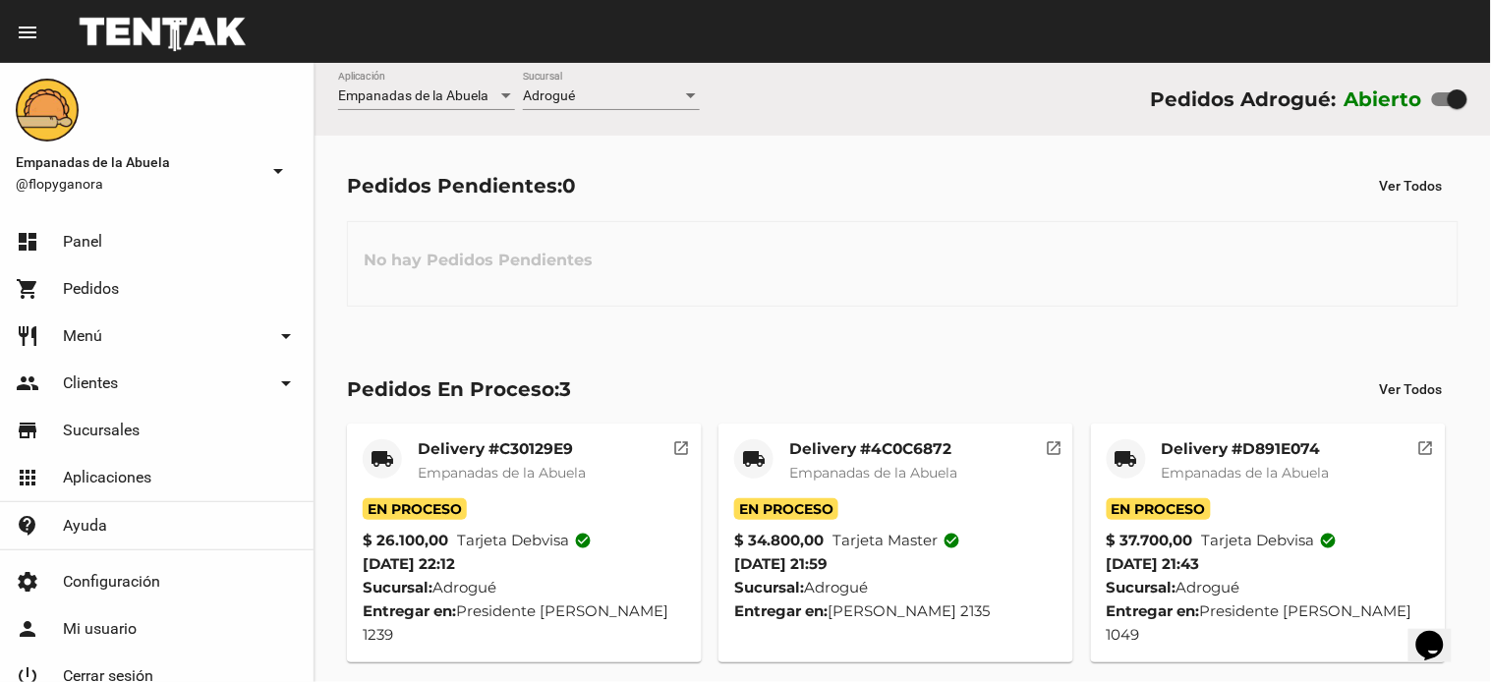
click at [439, 453] on mat-card-title "Delivery #C30129E9" at bounding box center [502, 449] width 168 height 20
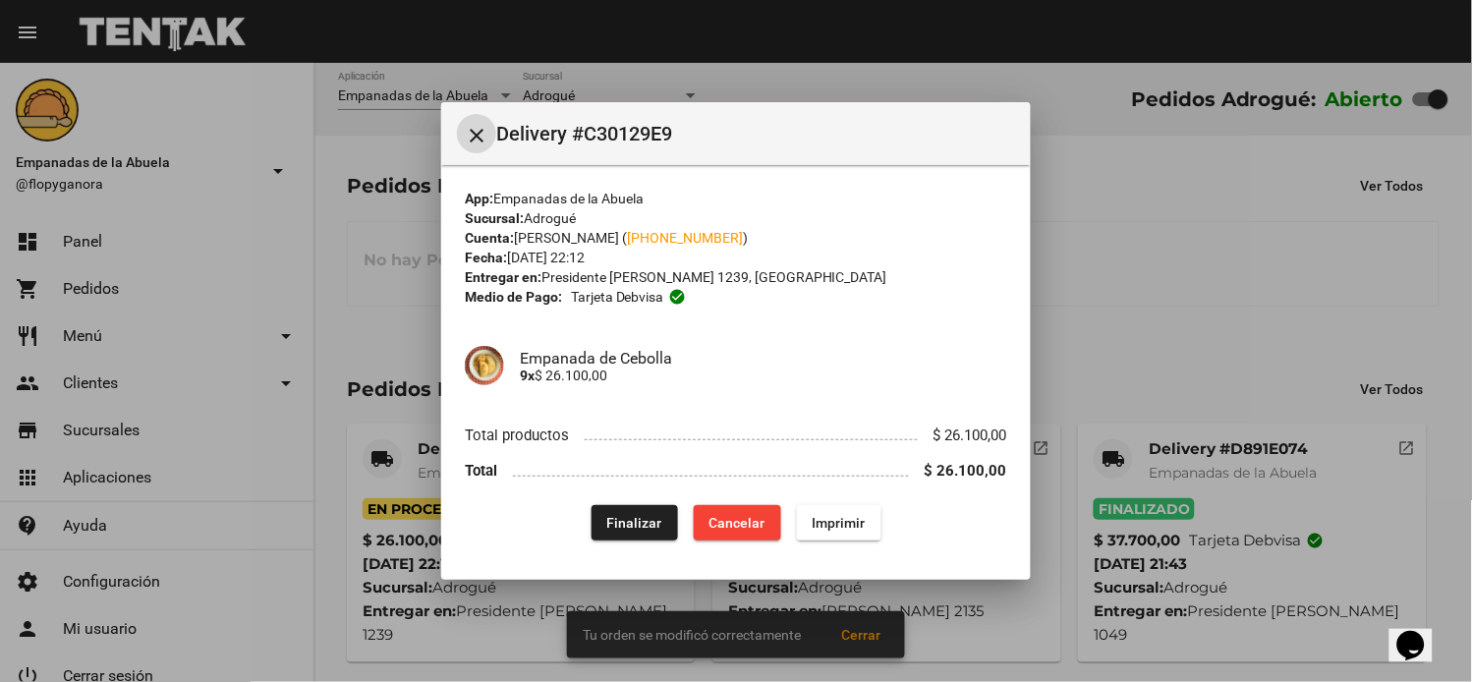
click at [624, 527] on span "Finalizar" at bounding box center [634, 523] width 55 height 16
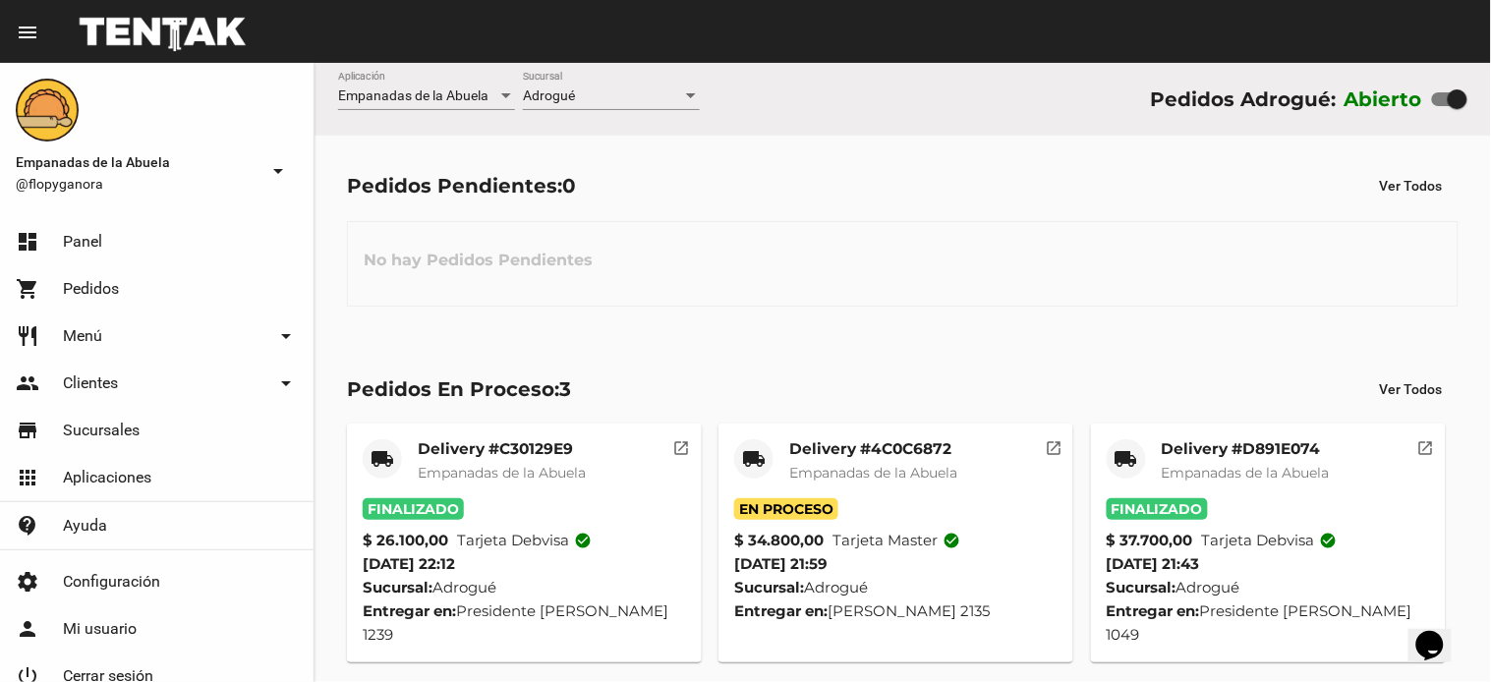
click at [606, 96] on div "Adrogué" at bounding box center [602, 96] width 159 height 16
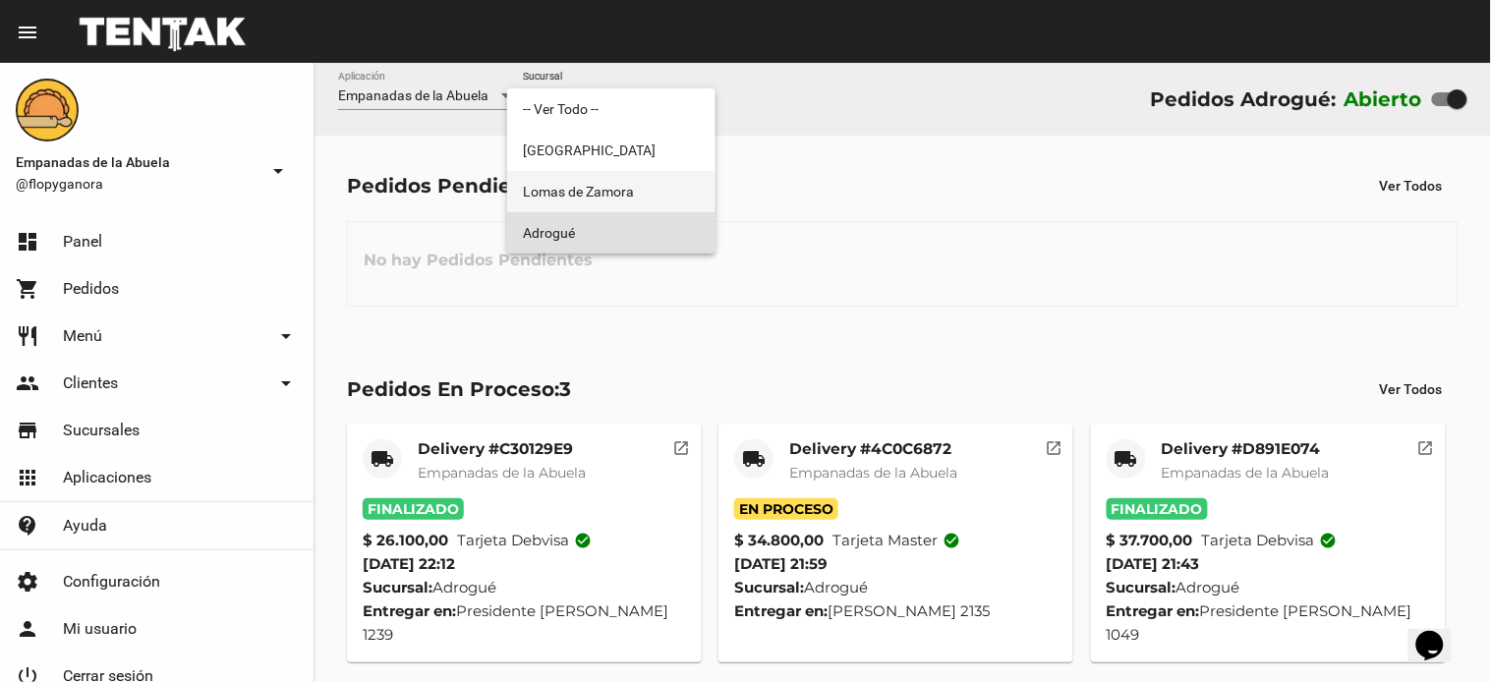
click at [606, 191] on span "Lomas de Zamora" at bounding box center [611, 191] width 177 height 41
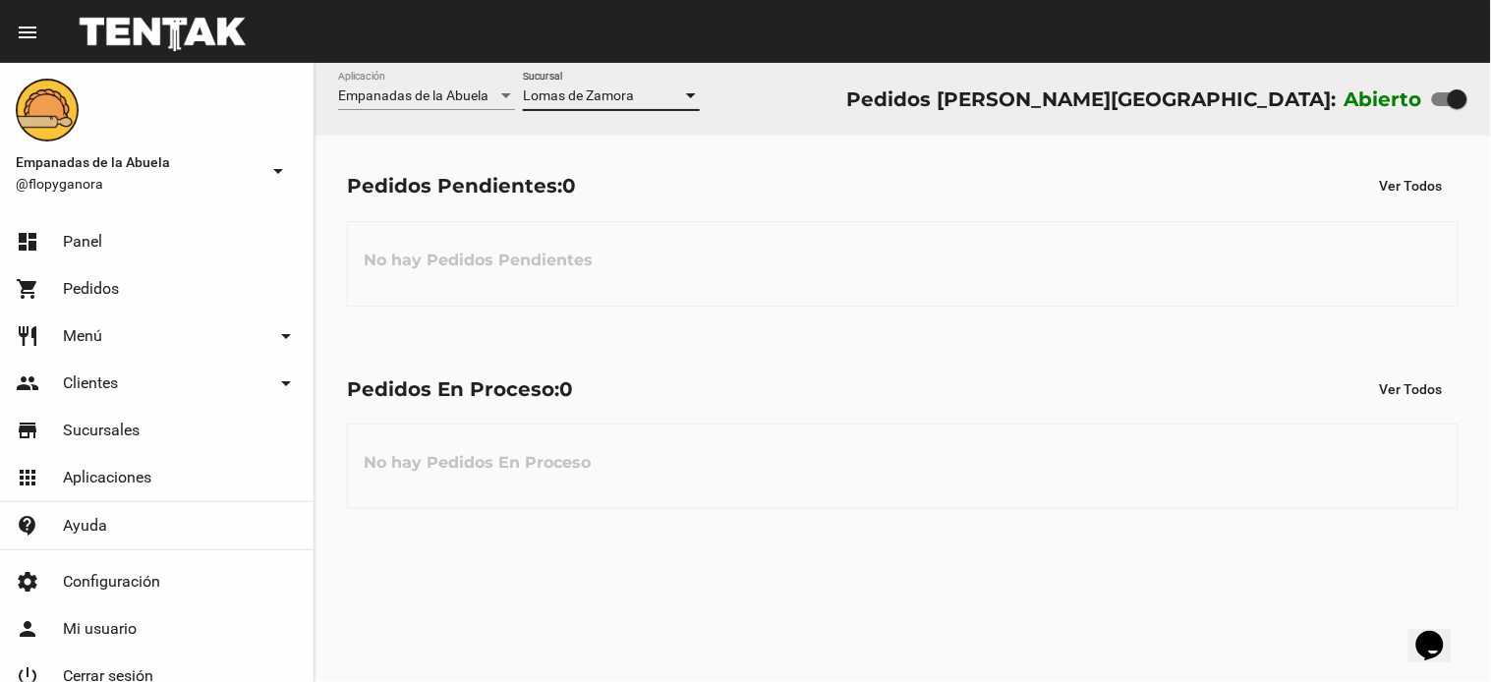
click at [604, 86] on div "Lomas de Zamora Sucursal" at bounding box center [611, 91] width 177 height 38
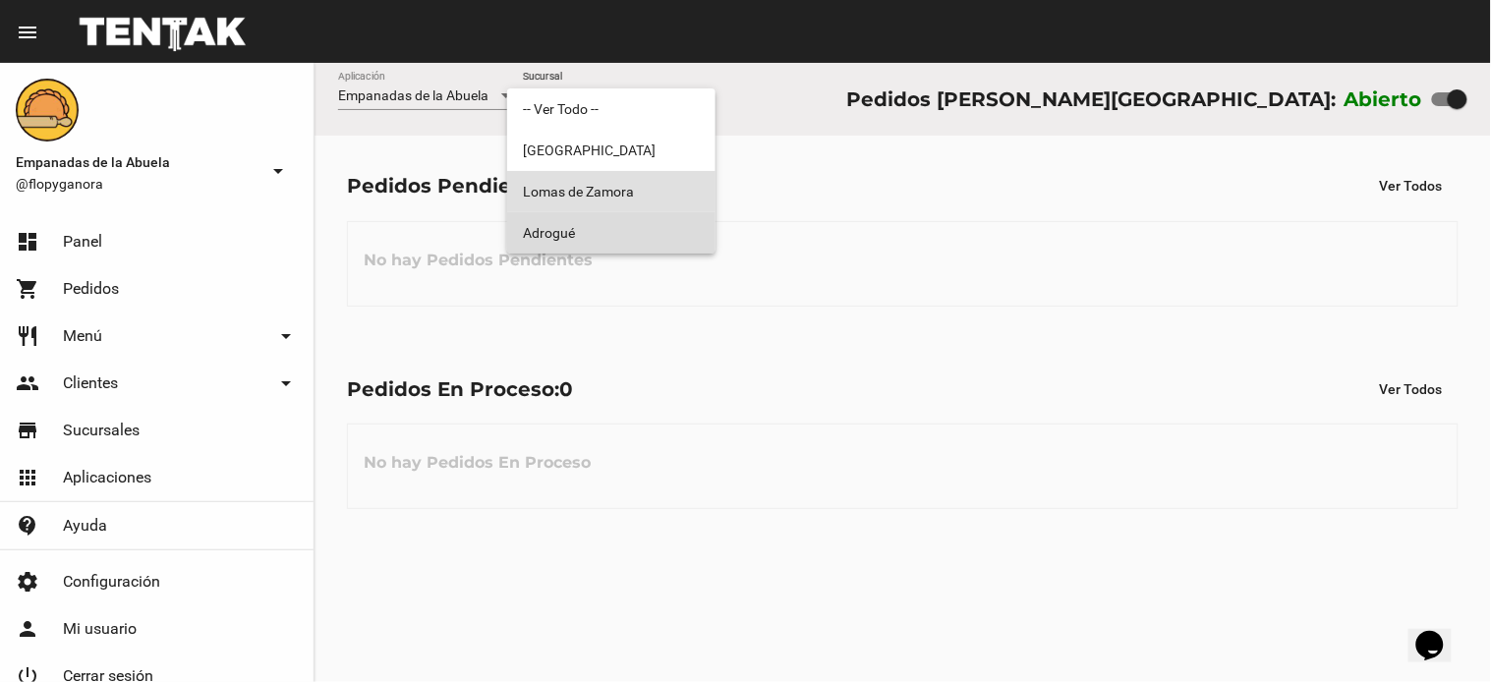
click at [640, 226] on span "Adrogué" at bounding box center [611, 232] width 177 height 41
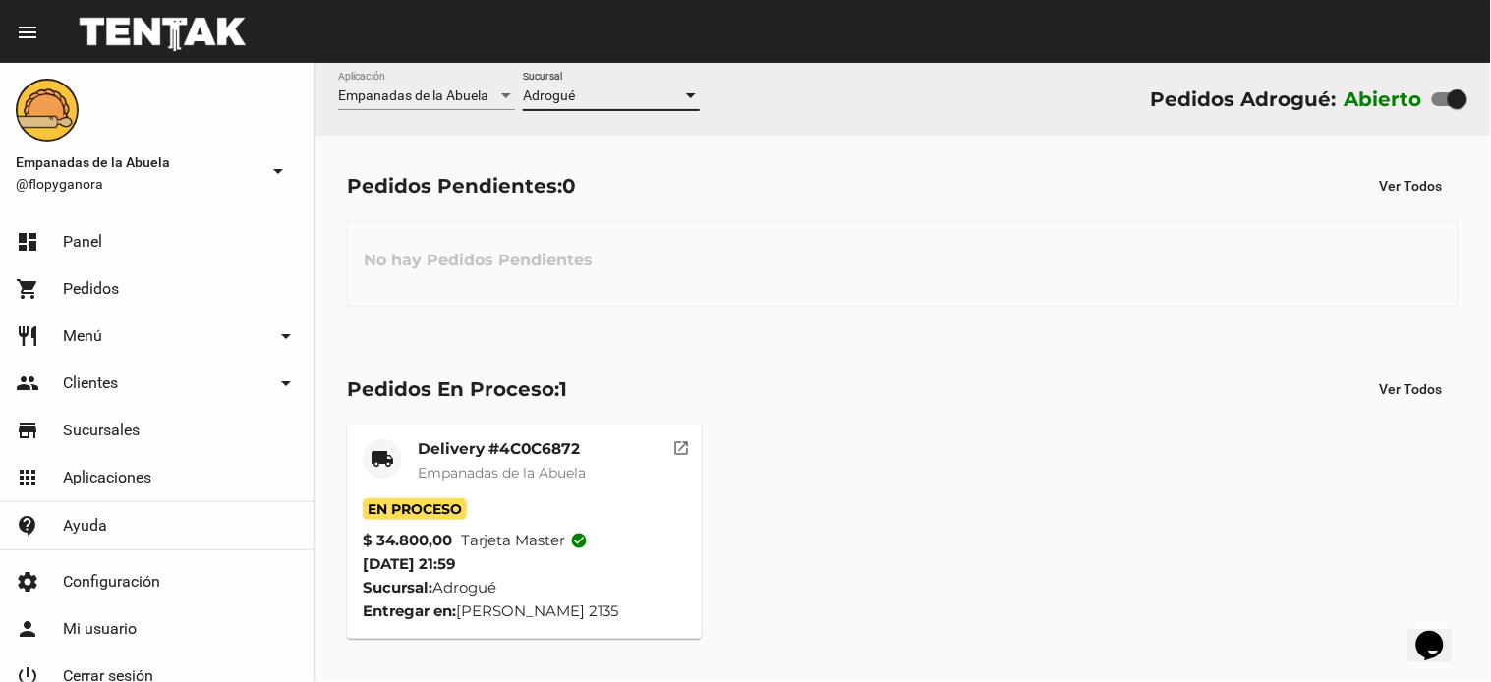
click at [478, 436] on mat-card "local_shipping Delivery #4C0C6872 Empanadas de la Abuela En Proceso $ 34.800,00…" at bounding box center [524, 531] width 355 height 215
click at [454, 453] on mat-card-title "Delivery #4C0C6872" at bounding box center [502, 449] width 168 height 20
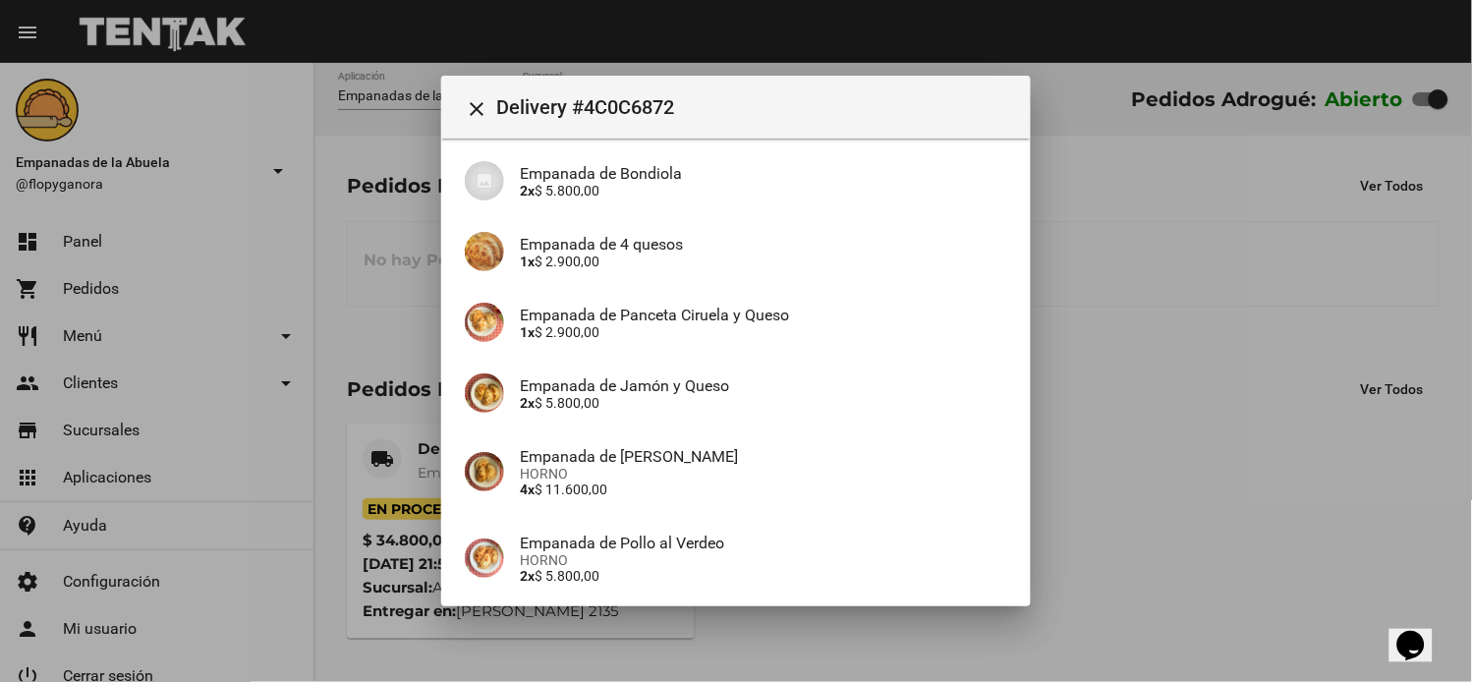
scroll to position [371, 0]
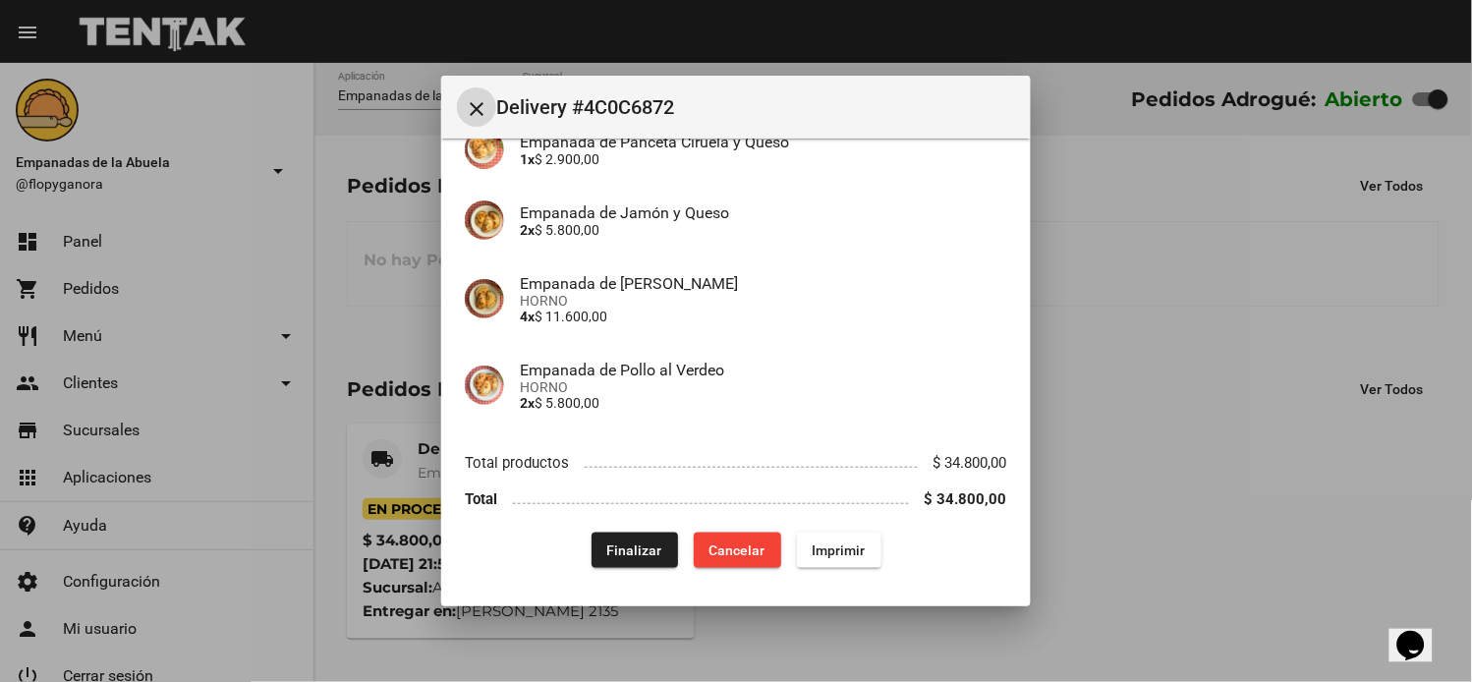
click at [622, 556] on span "Finalizar" at bounding box center [634, 551] width 55 height 16
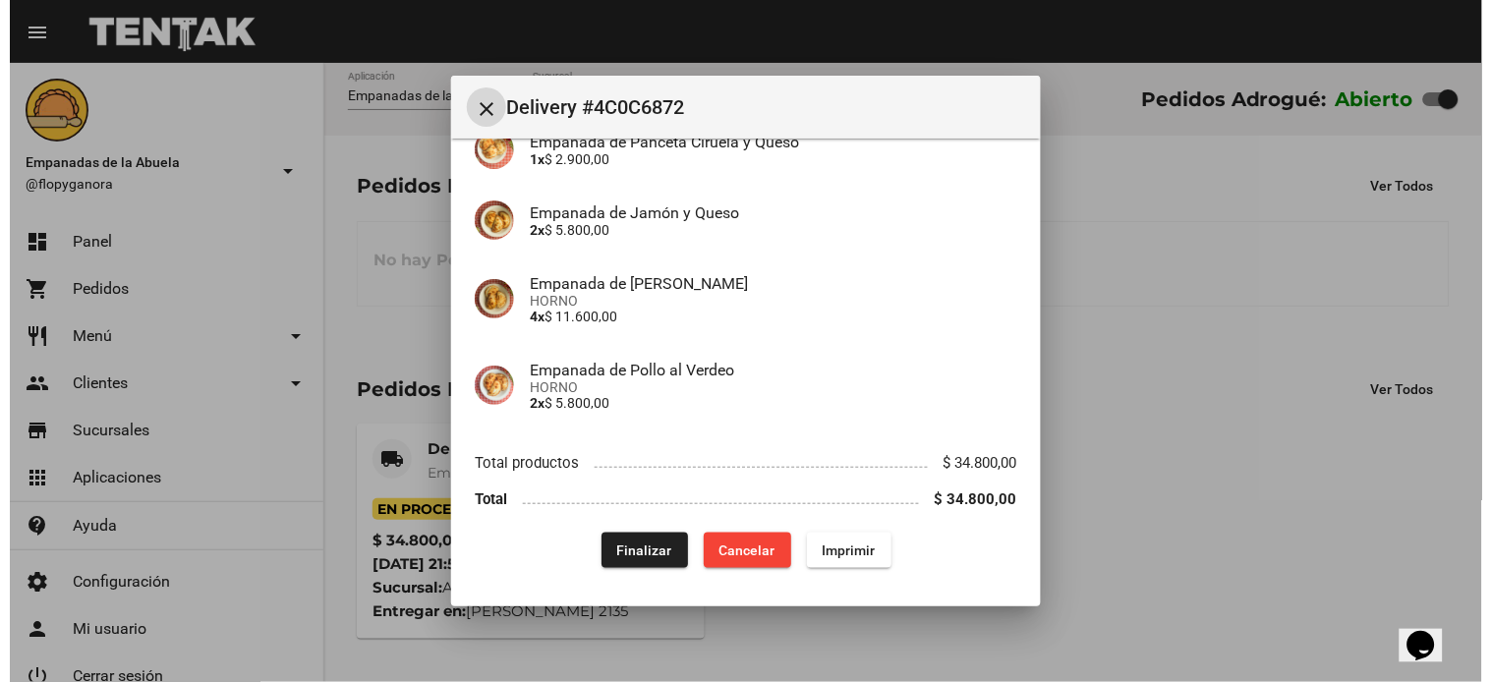
scroll to position [0, 0]
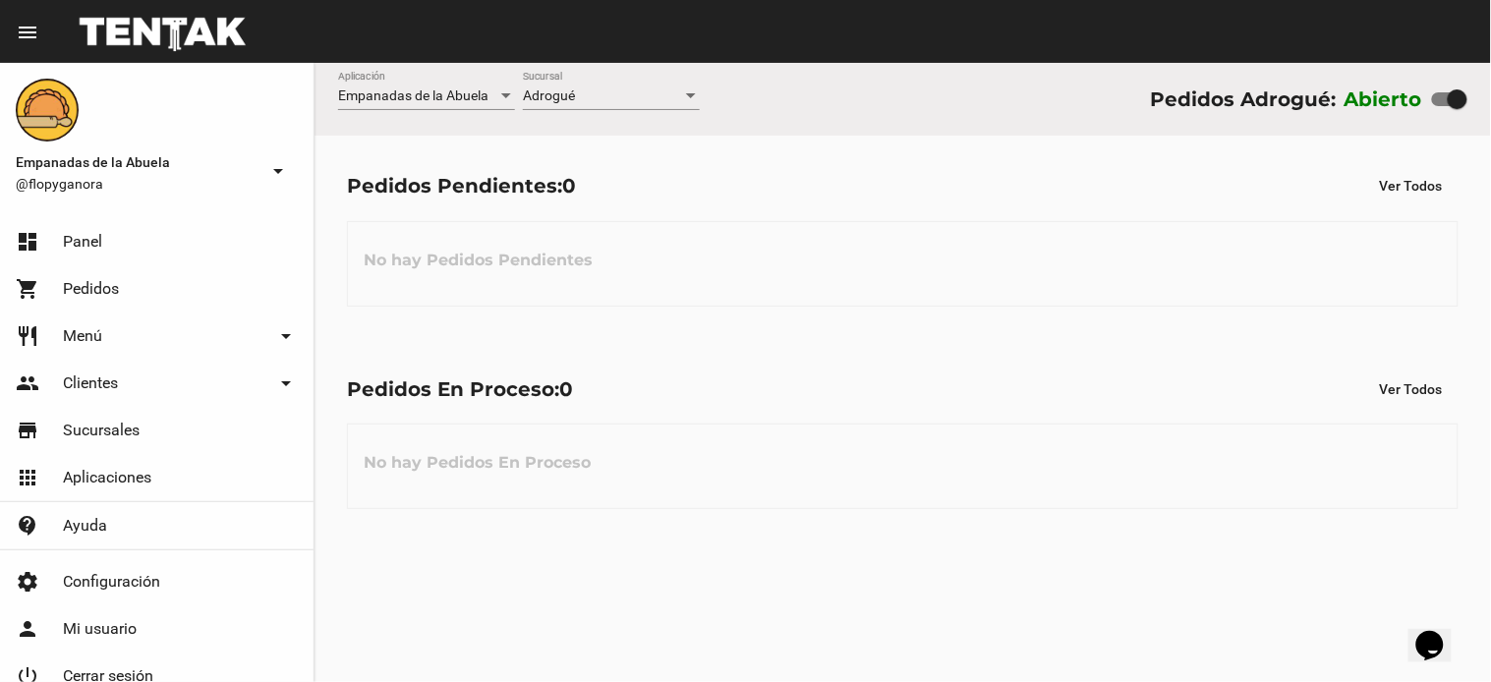
click at [600, 83] on div "Adrogué Sucursal" at bounding box center [611, 91] width 177 height 38
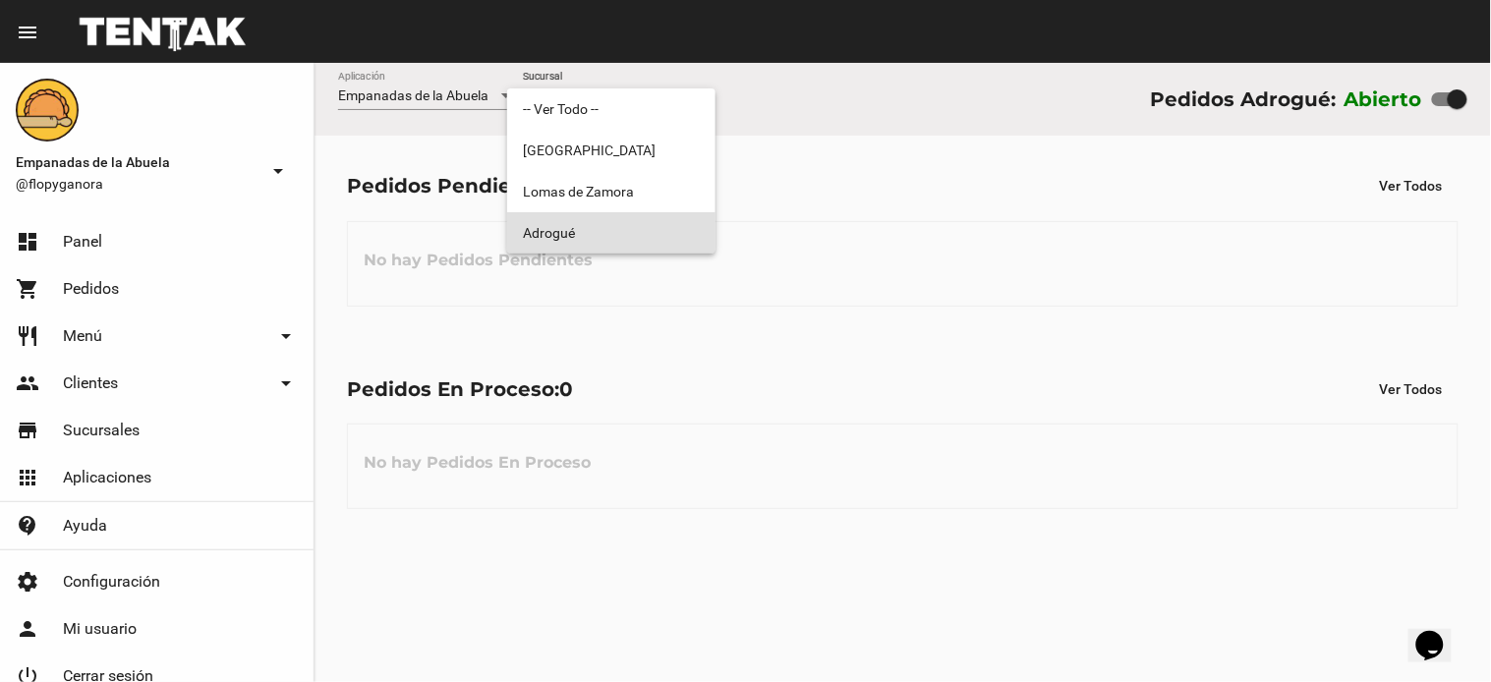
click at [770, 178] on div at bounding box center [745, 341] width 1491 height 682
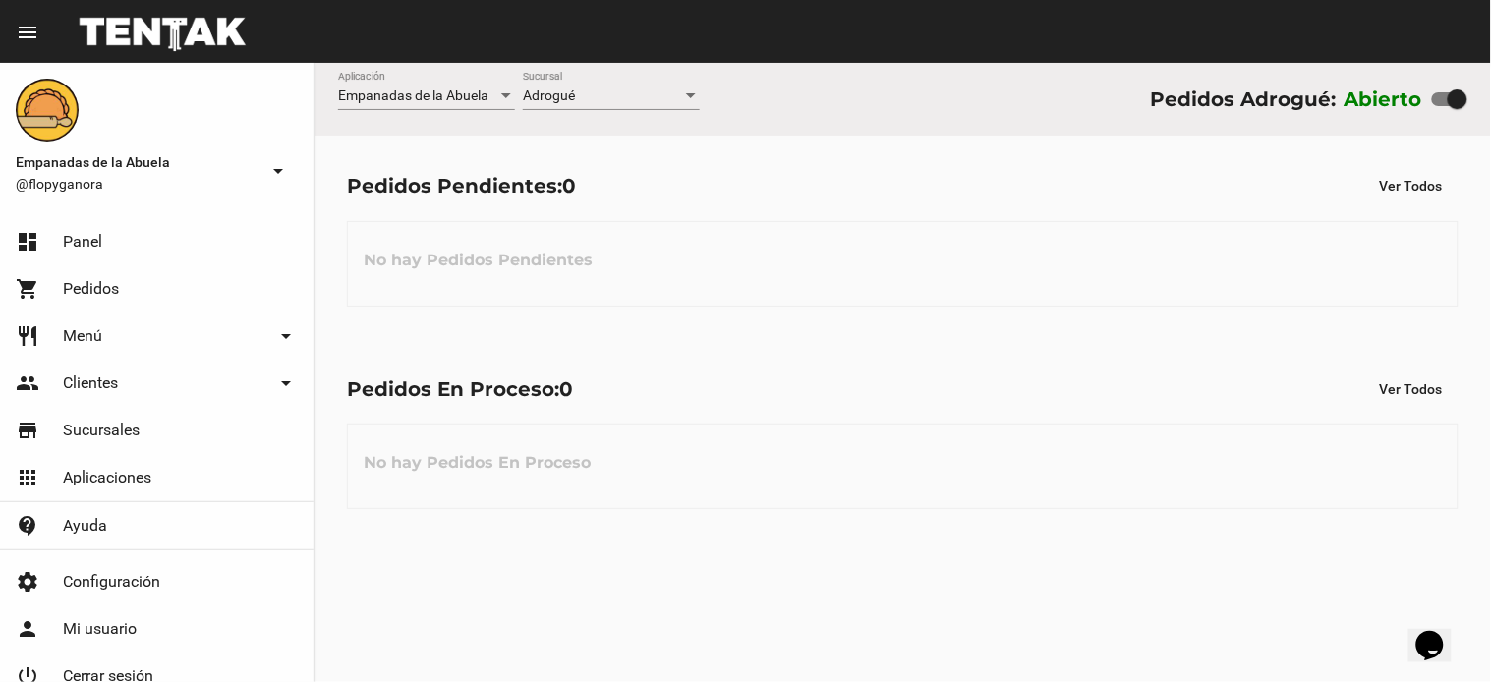
click at [594, 88] on div "Adrogué" at bounding box center [602, 96] width 159 height 16
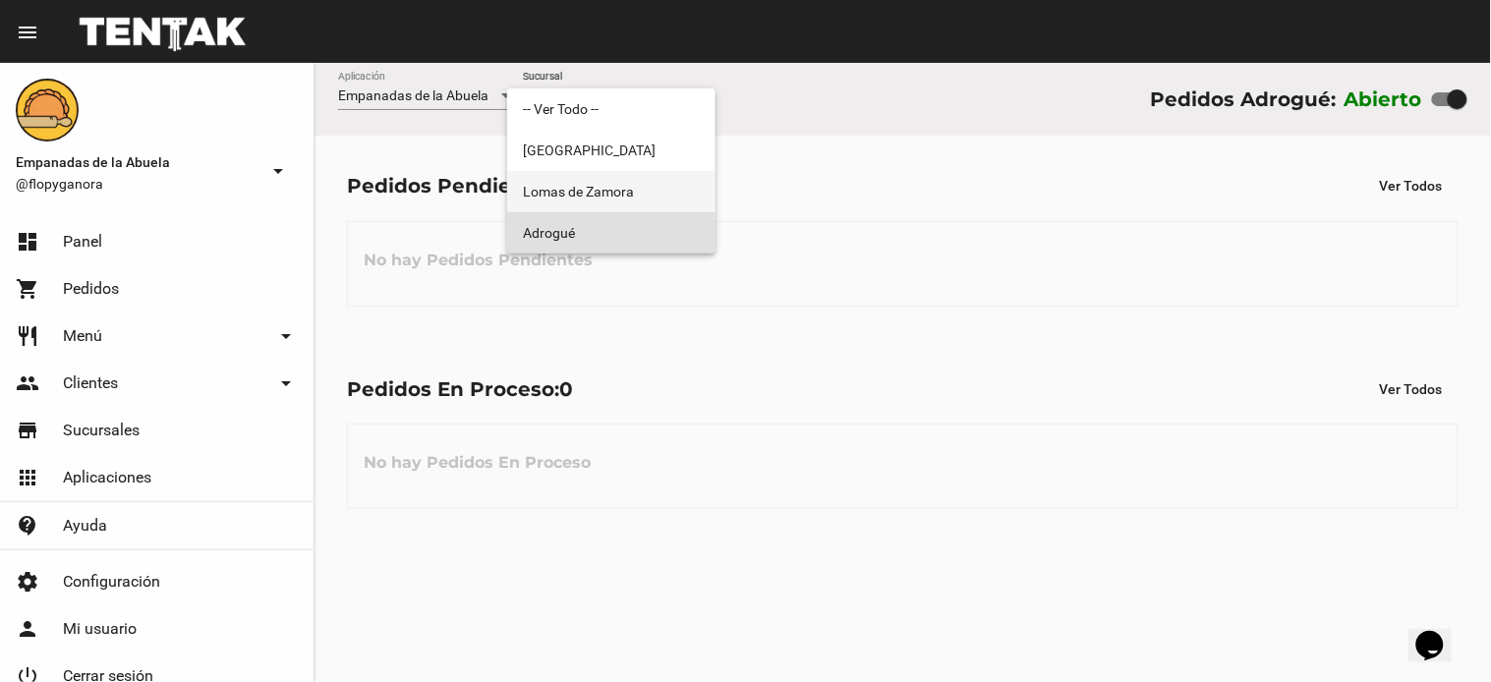
click at [606, 184] on span "Lomas de Zamora" at bounding box center [611, 191] width 177 height 41
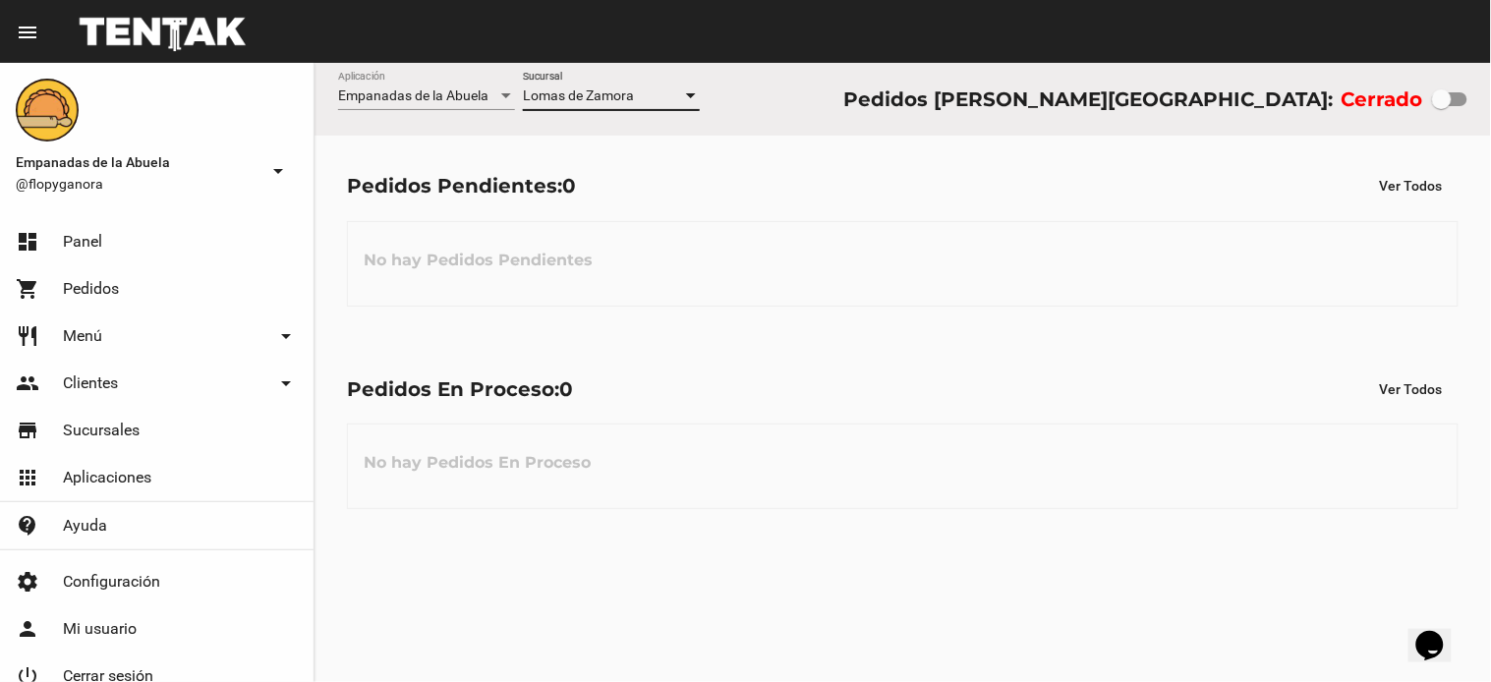
click at [611, 72] on div "Lomas de Zamora Sucursal" at bounding box center [611, 91] width 177 height 38
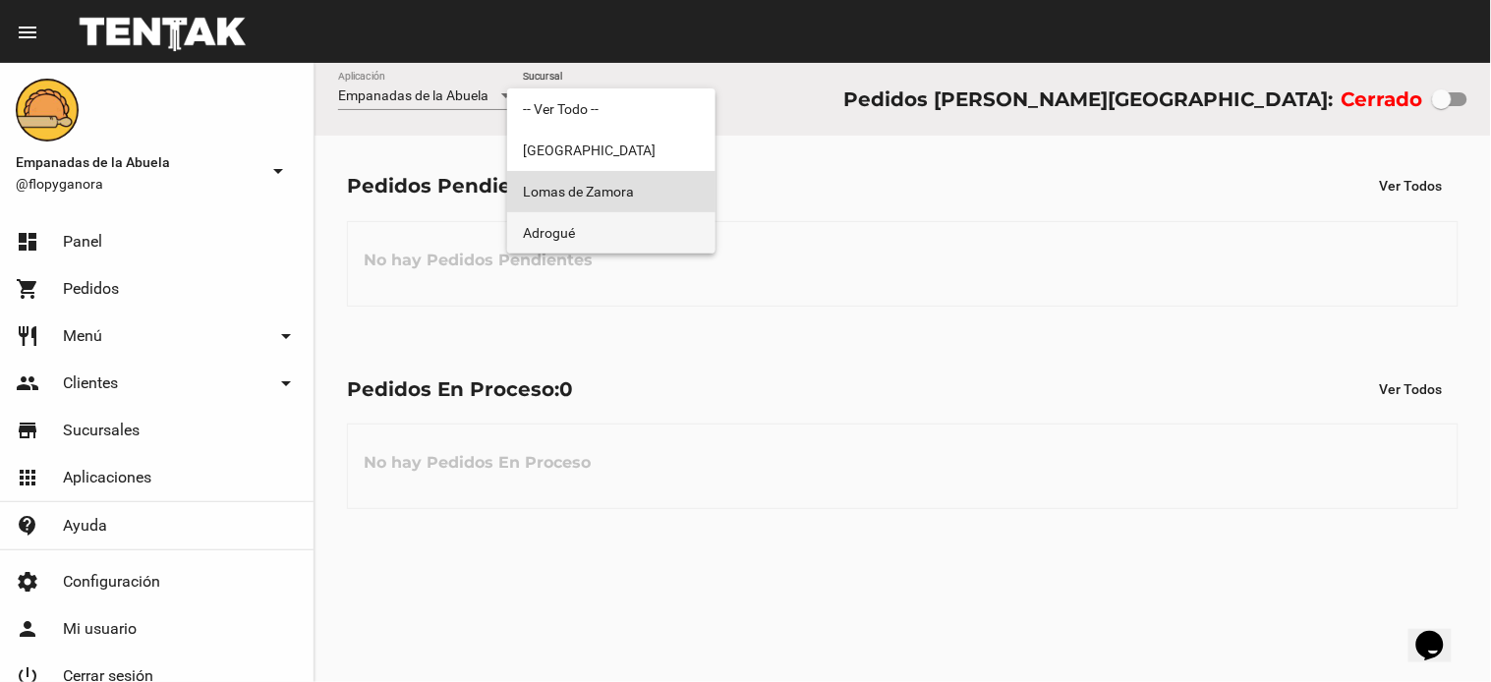
click at [631, 241] on span "Adrogué" at bounding box center [611, 232] width 177 height 41
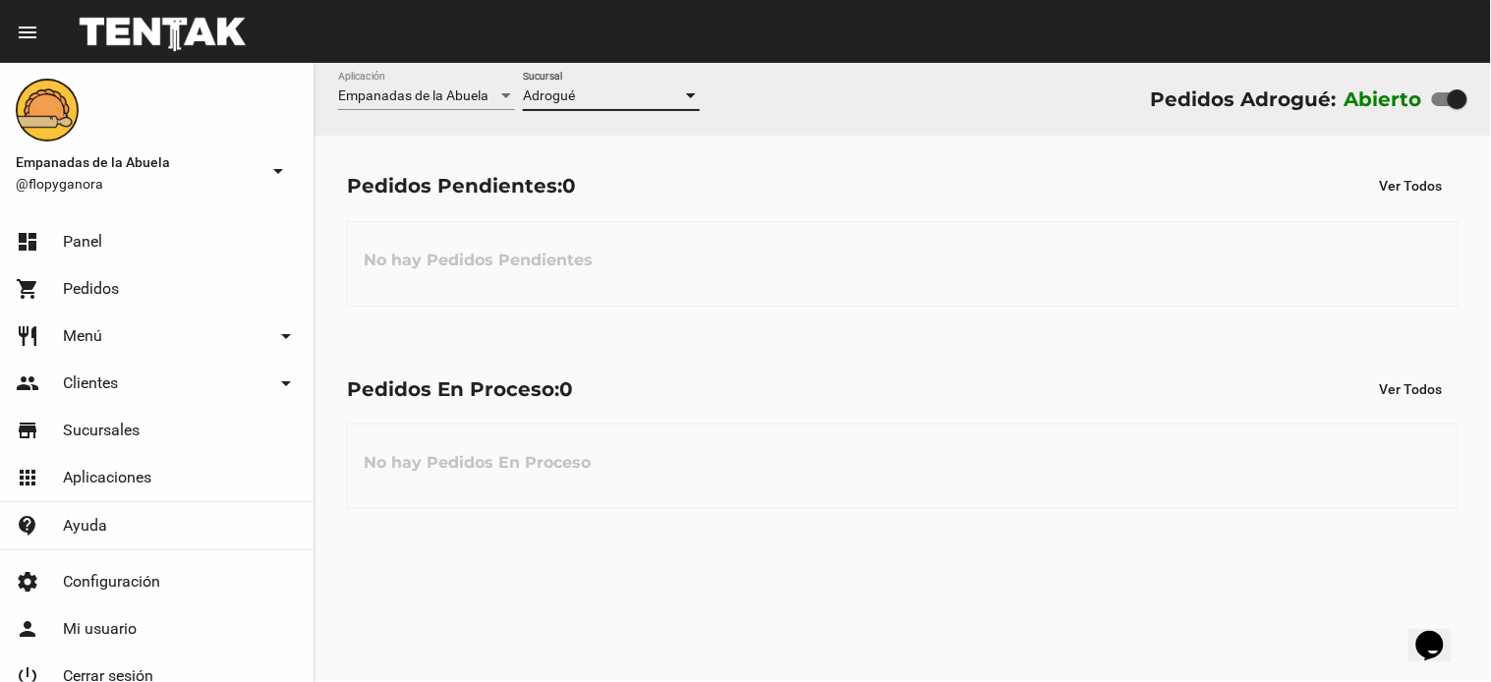
click at [634, 93] on div "Adrogué" at bounding box center [602, 96] width 159 height 16
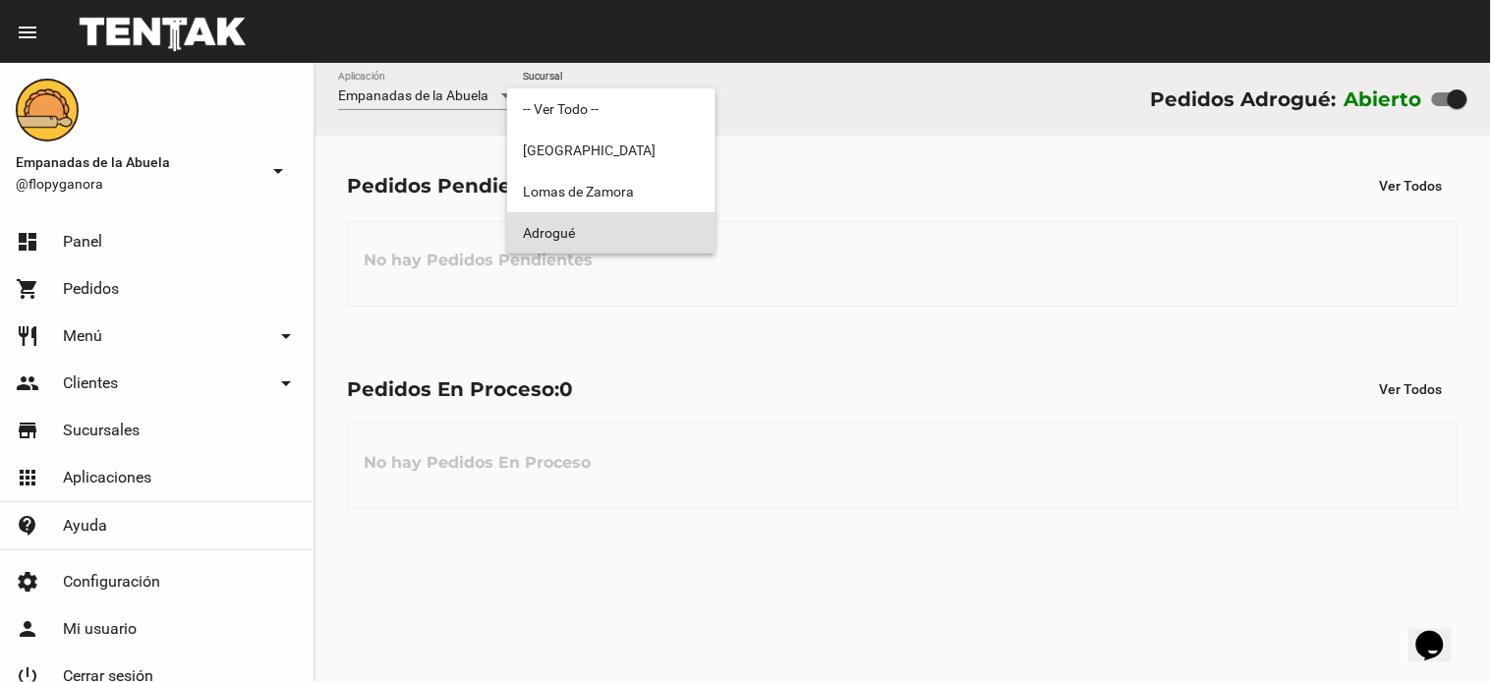
click at [609, 222] on span "Adrogué" at bounding box center [611, 232] width 177 height 41
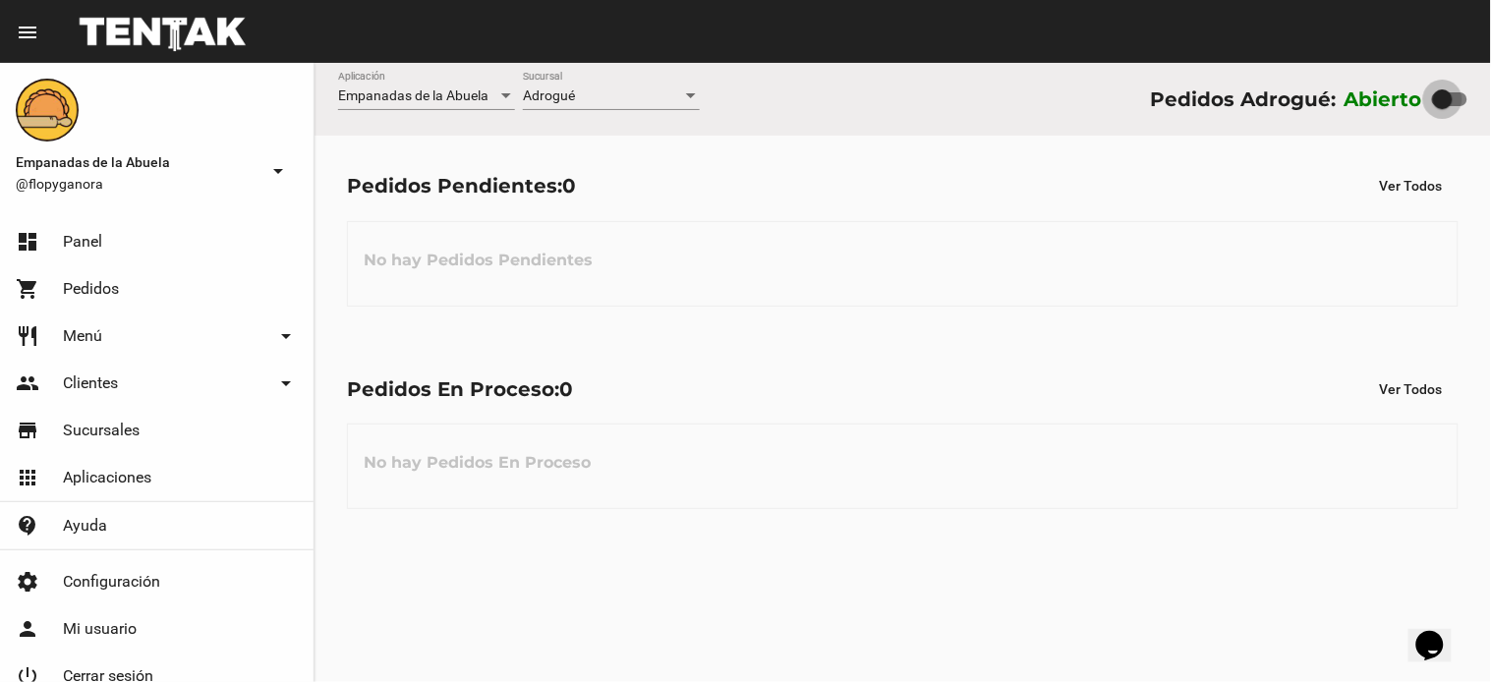
drag, startPoint x: 1457, startPoint y: 91, endPoint x: 1411, endPoint y: 99, distance: 46.9
click at [1430, 95] on div "Abierto" at bounding box center [1406, 99] width 123 height 31
checkbox input "false"
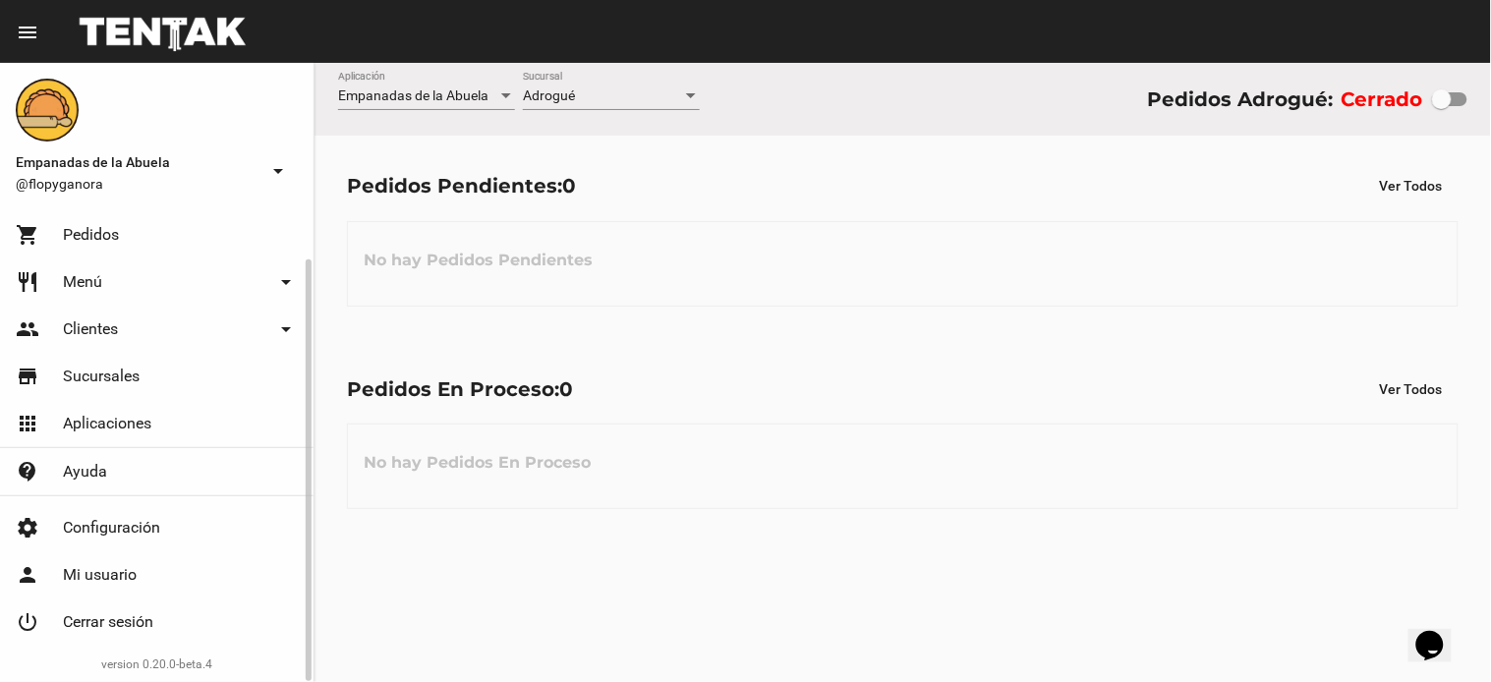
drag, startPoint x: 151, startPoint y: 620, endPoint x: 1213, endPoint y: 74, distance: 1194.0
click at [151, 619] on span "Cerrar sesión" at bounding box center [108, 622] width 90 height 20
